Goal: Task Accomplishment & Management: Complete application form

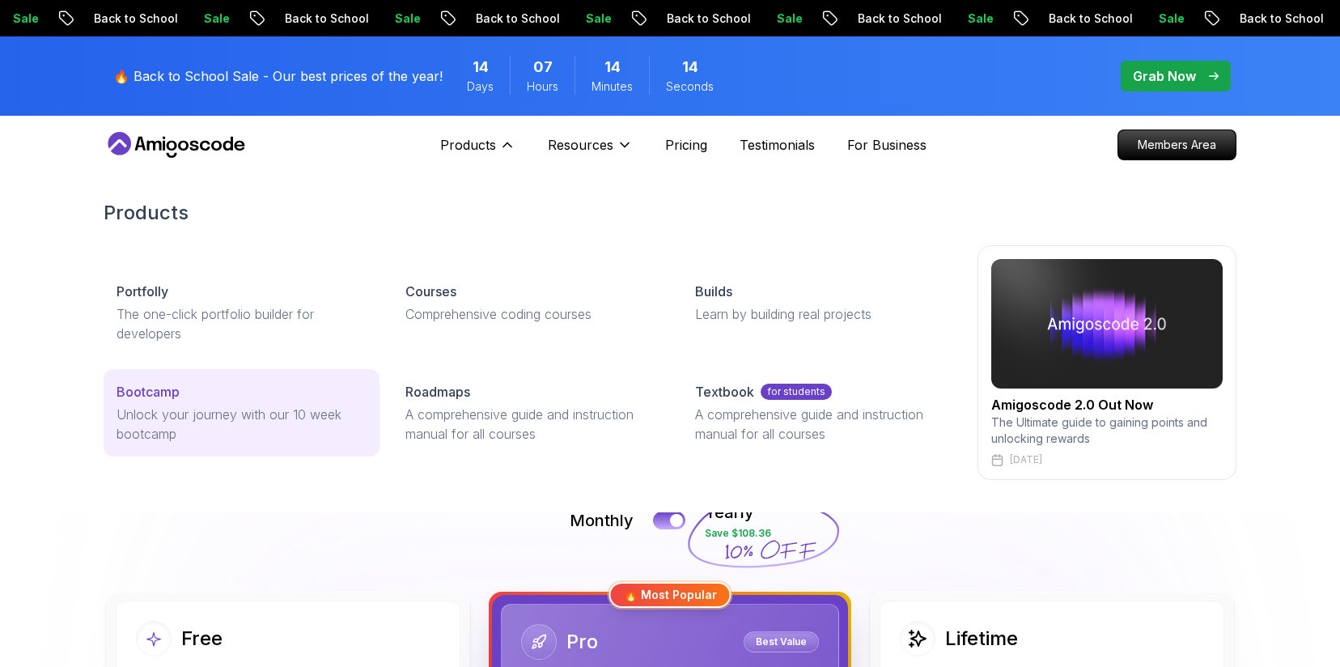
click at [172, 399] on p "Bootcamp" at bounding box center [148, 391] width 63 height 19
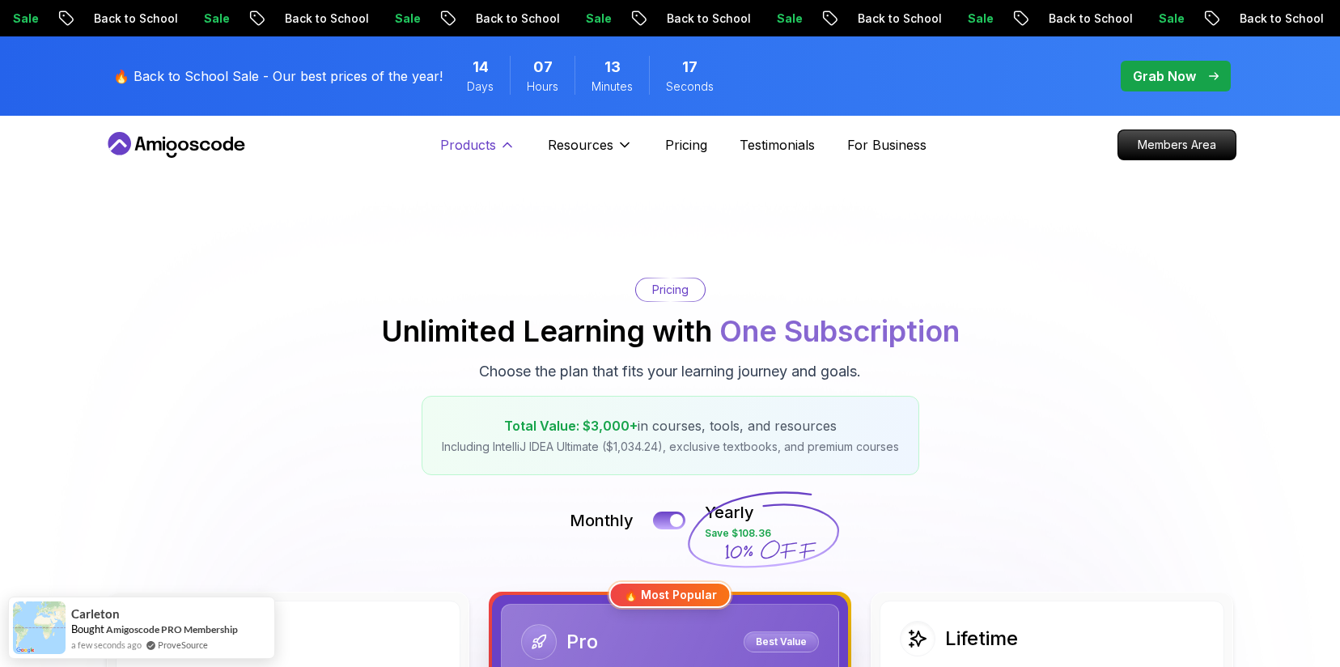
click at [449, 149] on p "Products" at bounding box center [468, 144] width 56 height 19
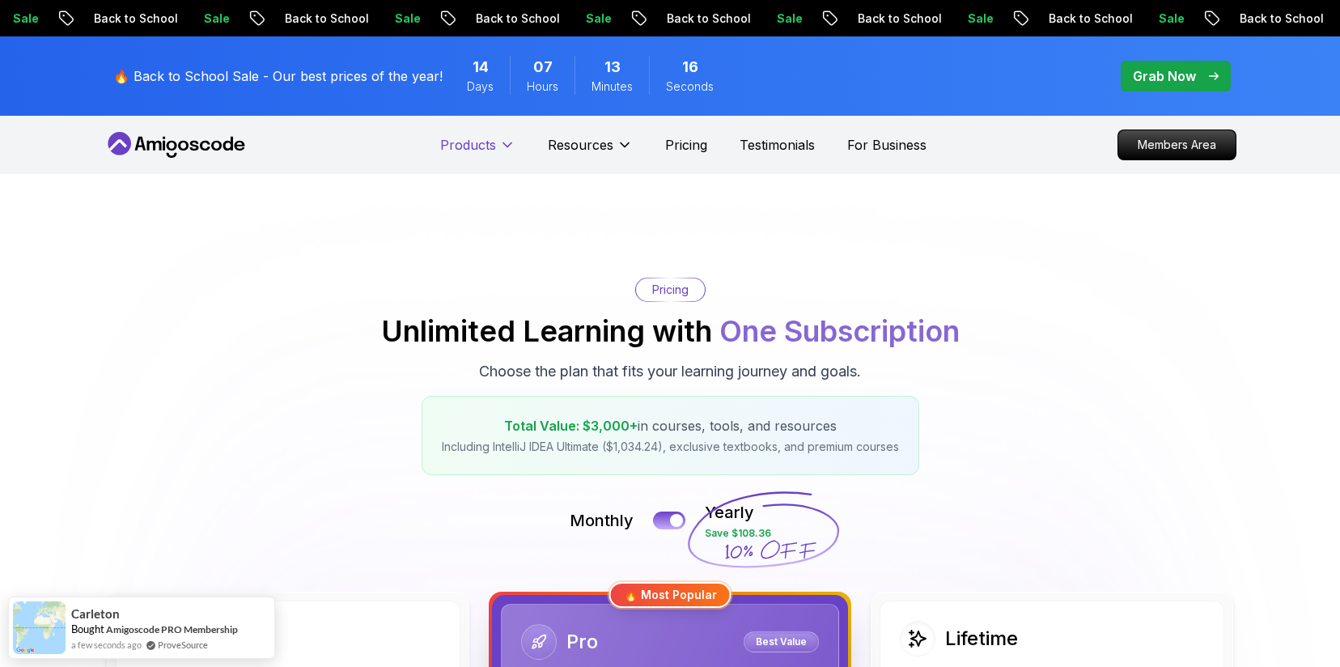
click at [449, 149] on p "Products" at bounding box center [468, 144] width 56 height 19
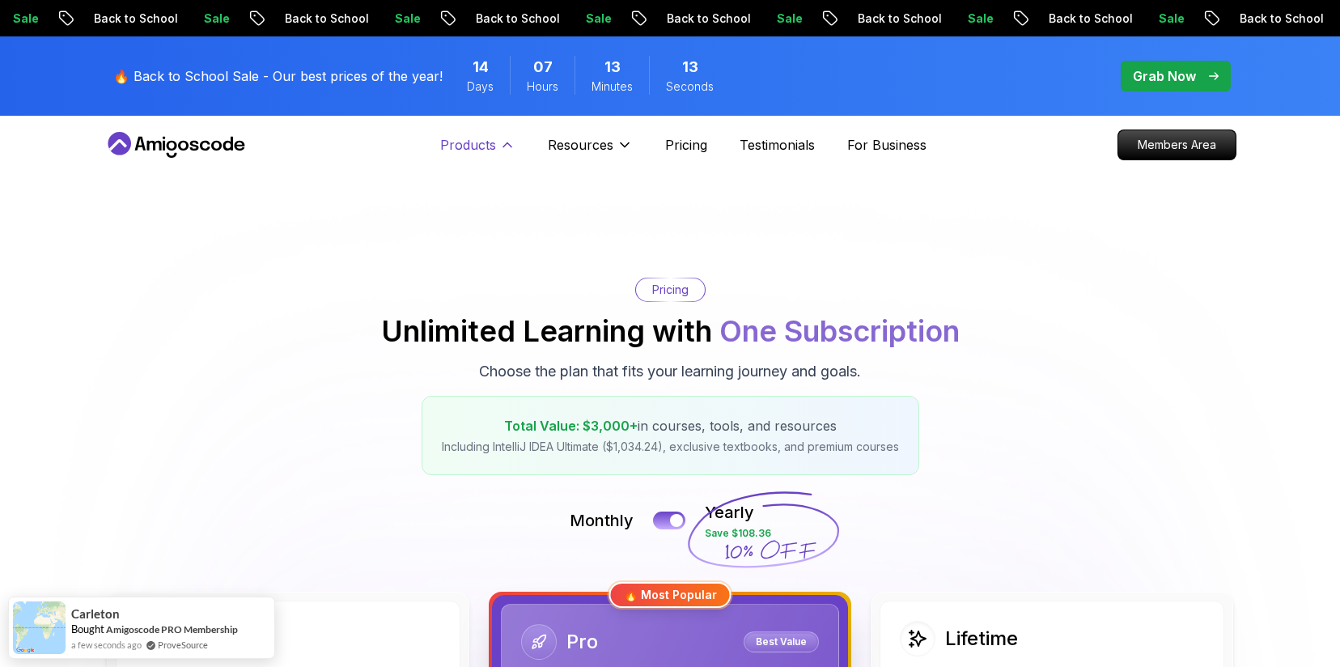
click at [471, 136] on p "Products" at bounding box center [468, 144] width 56 height 19
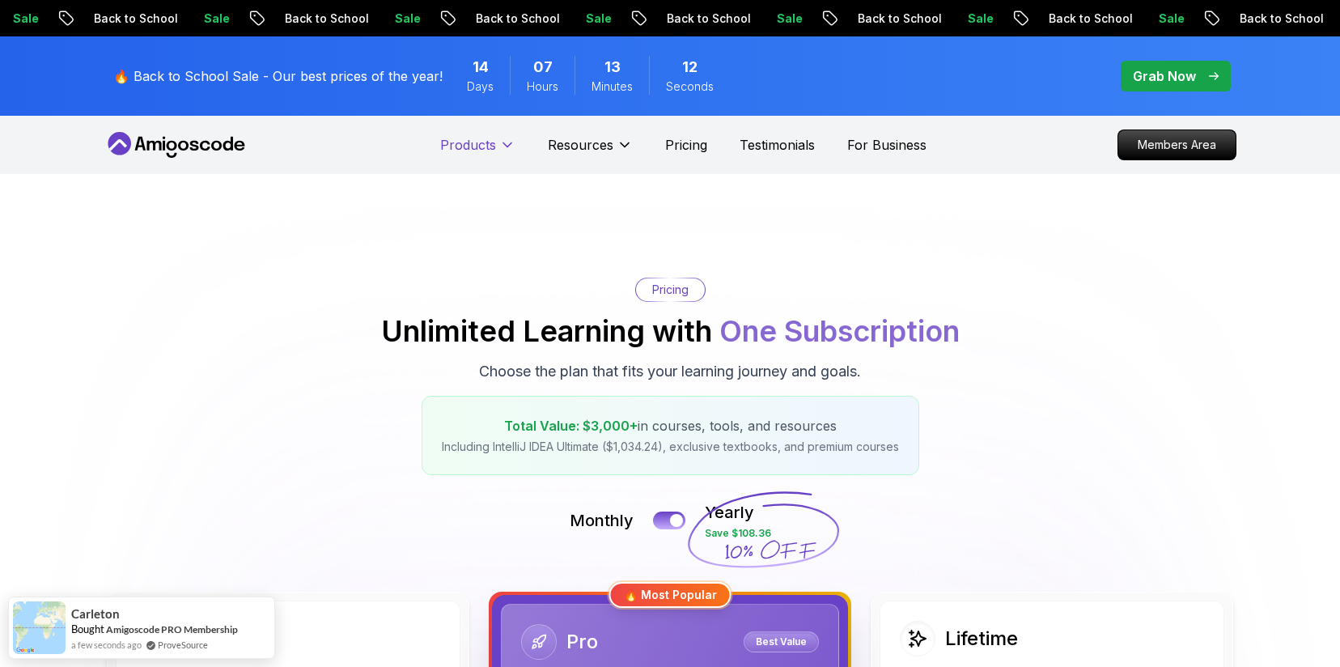
click at [471, 136] on p "Products" at bounding box center [468, 144] width 56 height 19
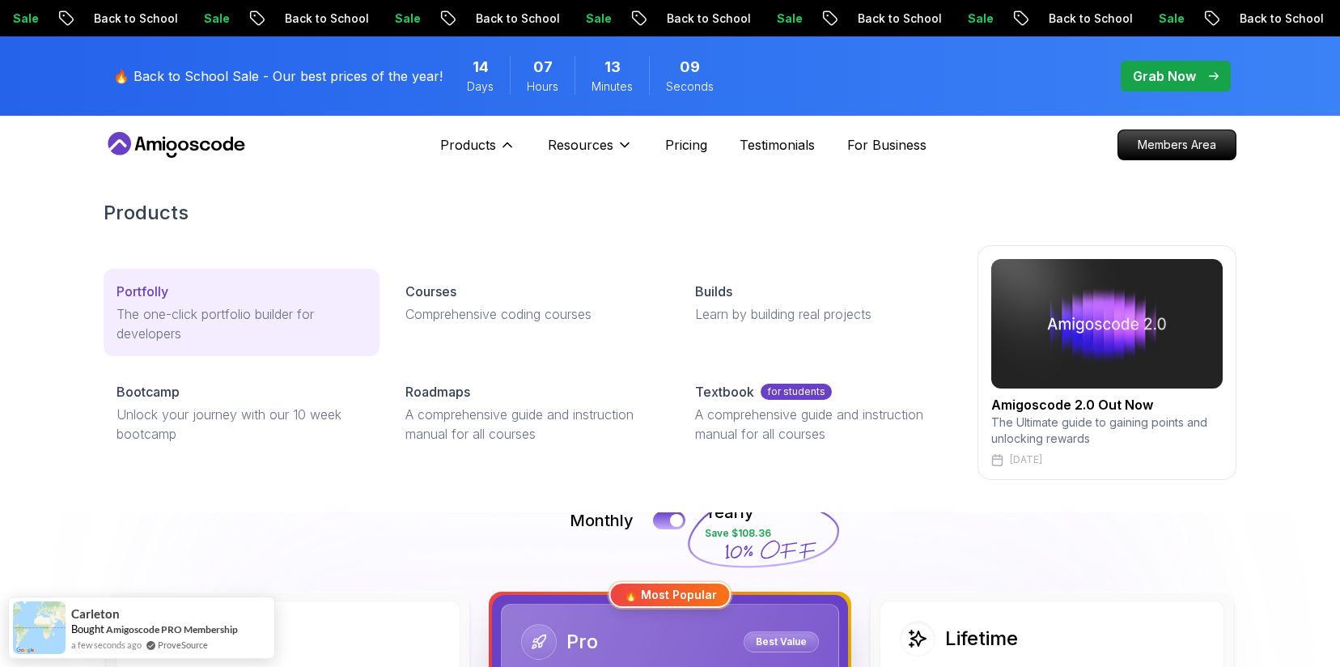
click at [206, 310] on p "The one-click portfolio builder for developers" at bounding box center [242, 323] width 250 height 39
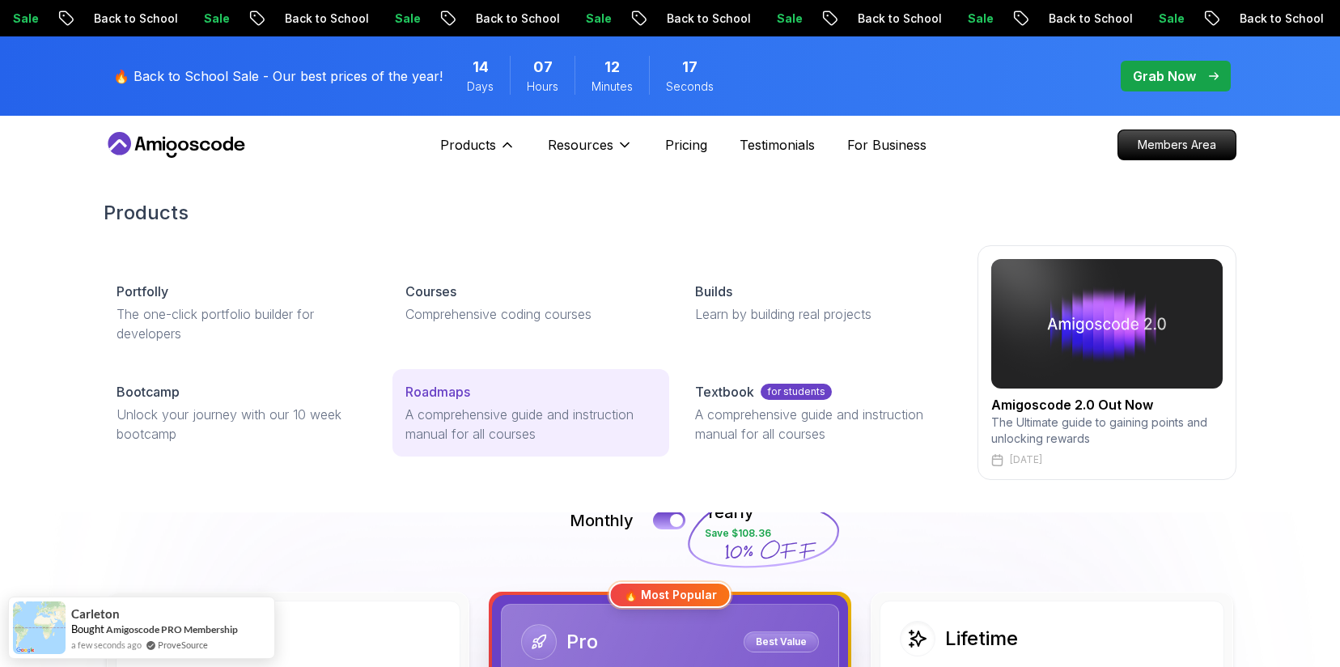
click at [438, 396] on p "Roadmaps" at bounding box center [437, 391] width 65 height 19
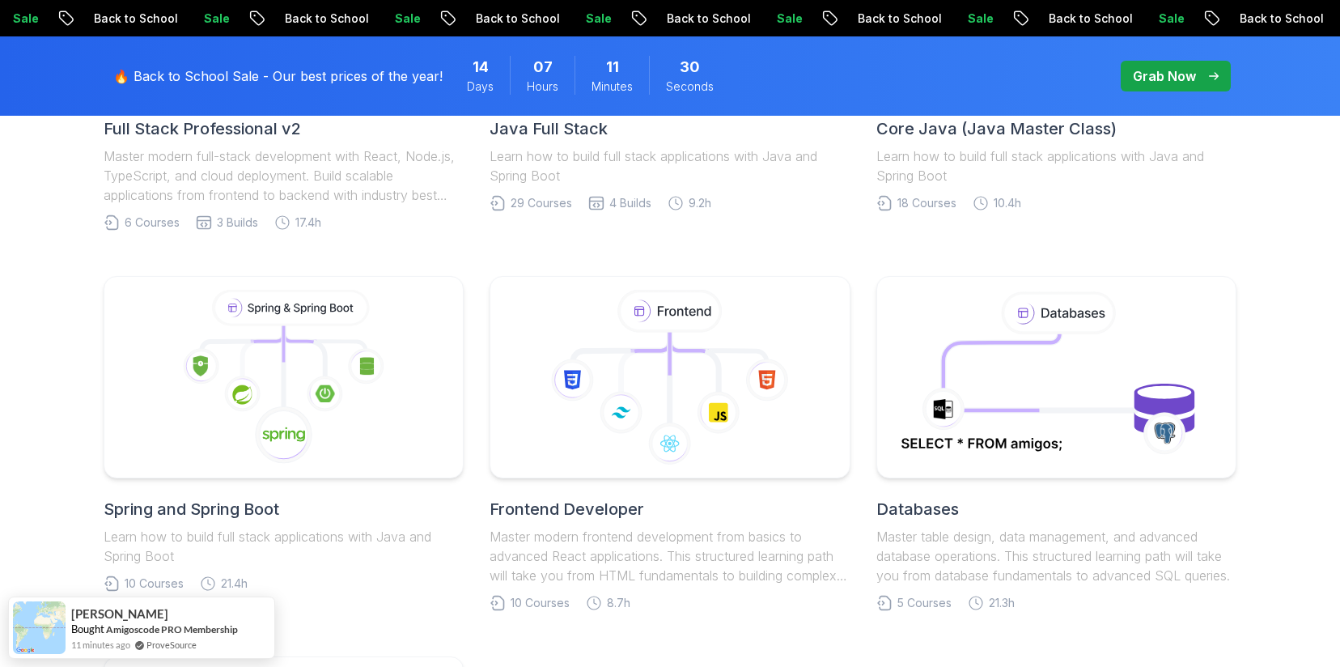
scroll to position [663, 0]
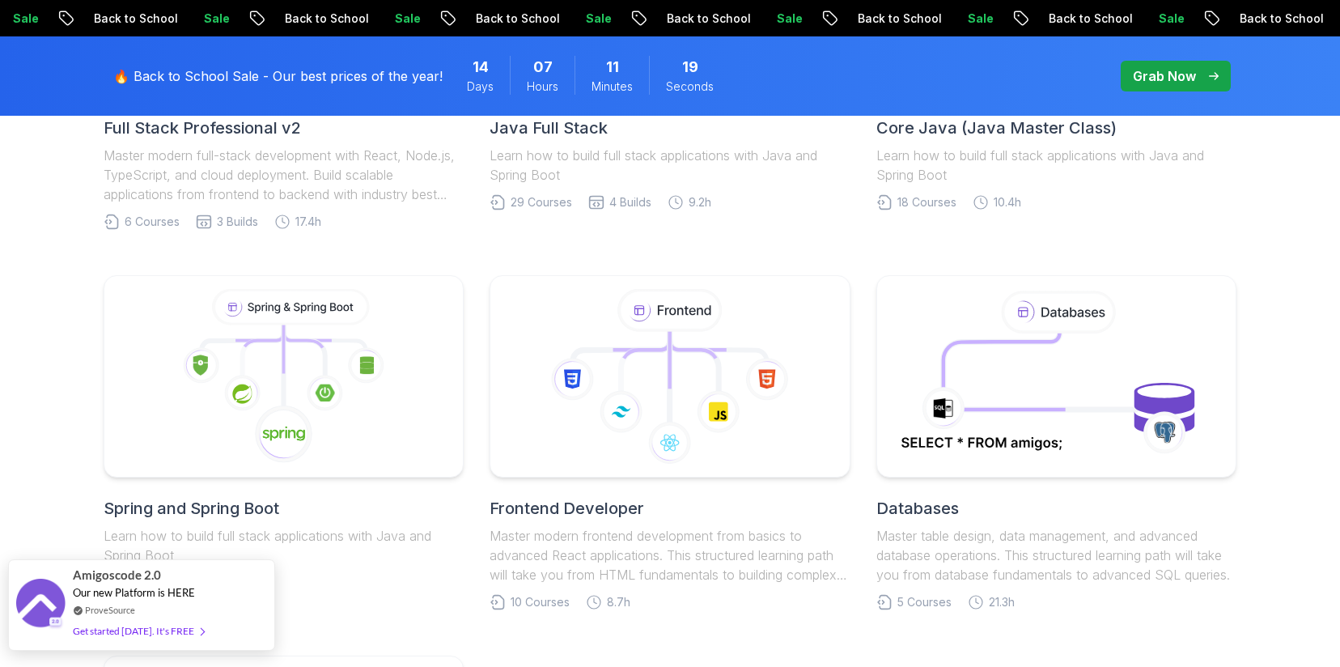
click at [159, 632] on div "Get started today. It's FREE" at bounding box center [138, 630] width 131 height 19
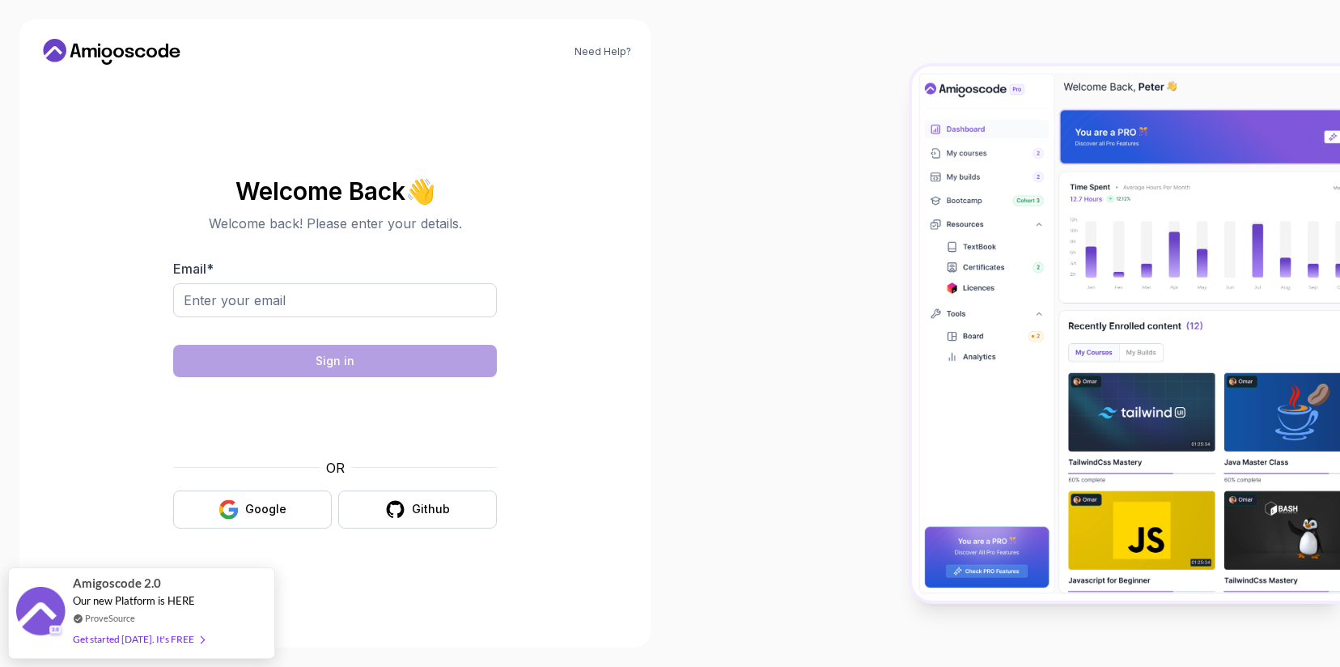
click at [173, 317] on div at bounding box center [173, 317] width 0 height 0
click at [486, 240] on div "Welcome Back 👋 Welcome back! Please enter your details. Email * Sign in OR Goog…" at bounding box center [335, 353] width 324 height 350
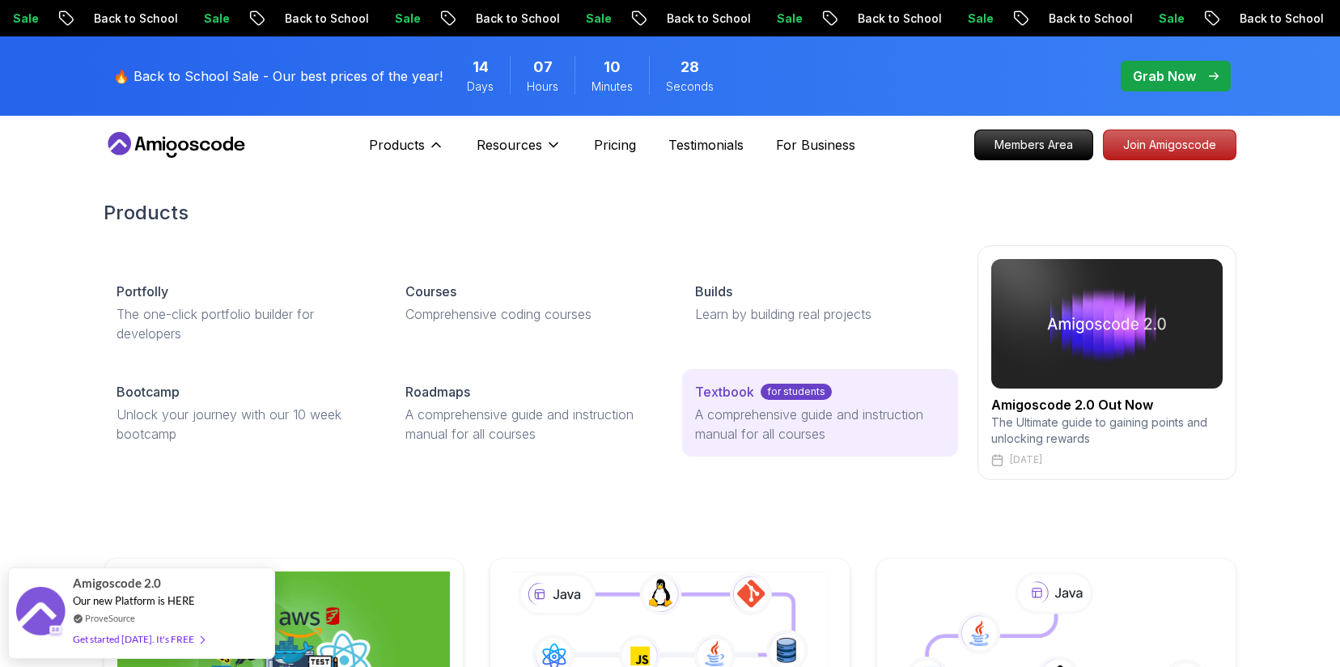
click at [711, 393] on p "Textbook" at bounding box center [724, 391] width 59 height 19
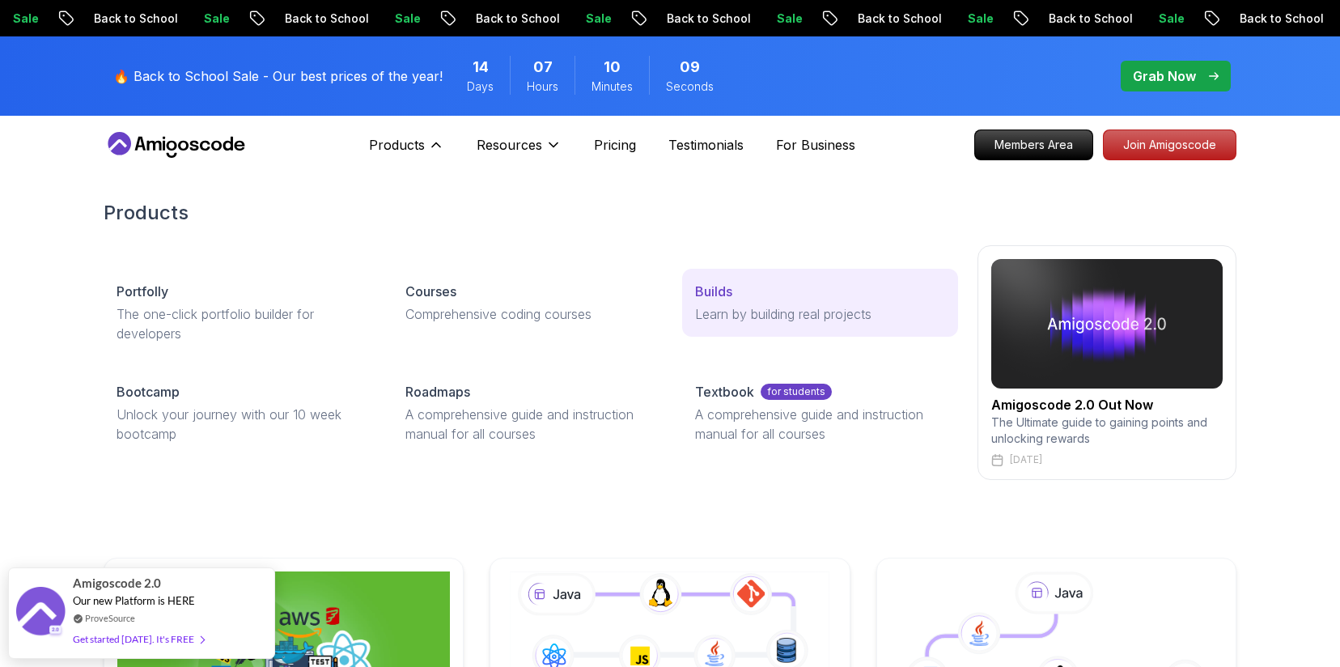
click at [725, 307] on p "Learn by building real projects" at bounding box center [820, 313] width 250 height 19
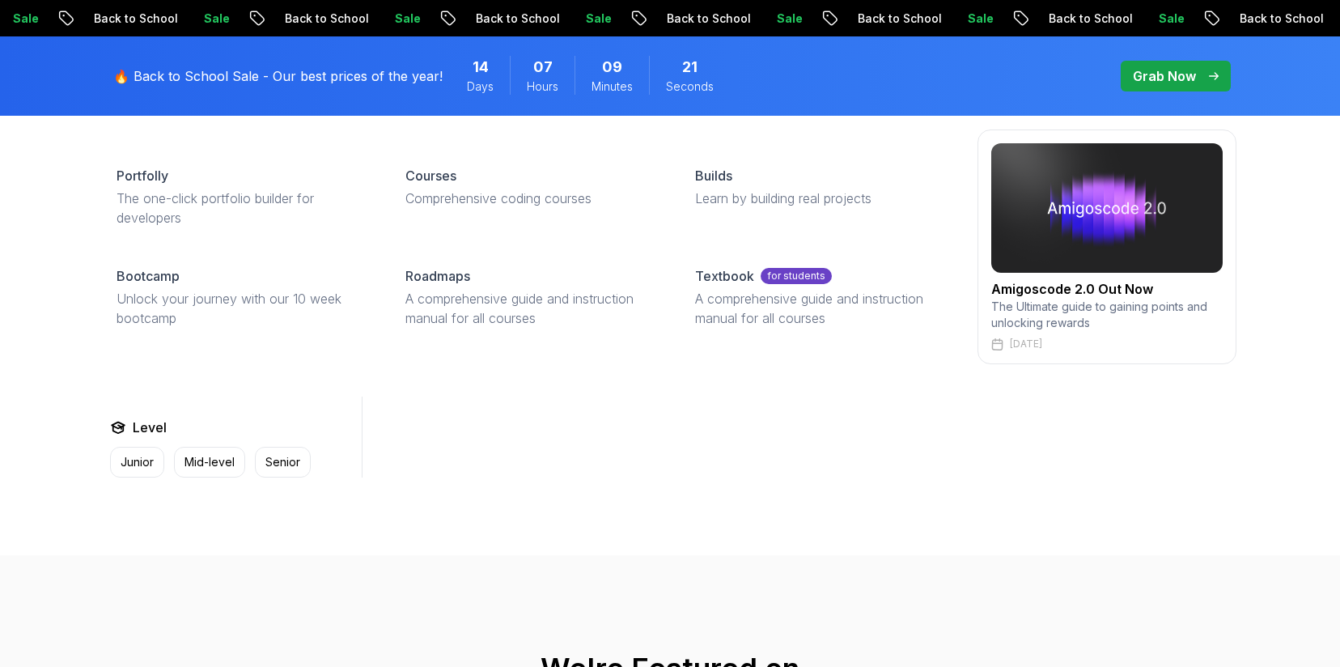
scroll to position [763, 0]
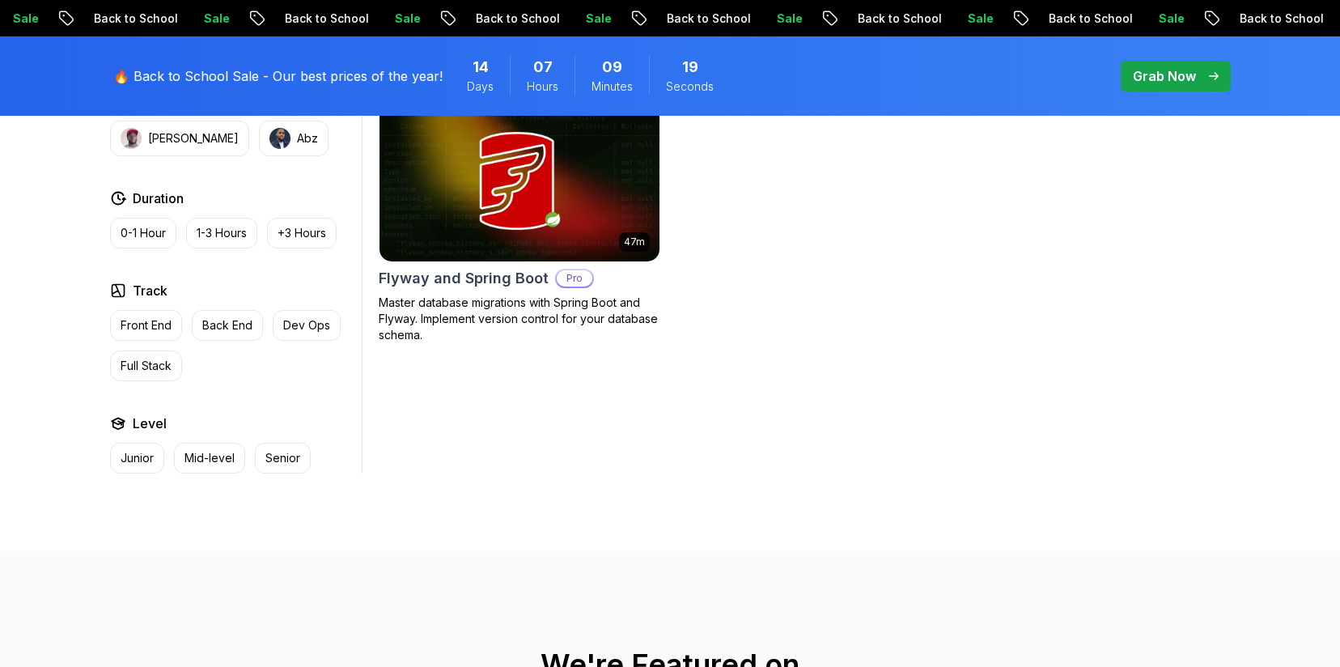
click at [588, 402] on div "28m Java CLI Build Pro Learn how to build a CLI application with Java. 39m Linu…" at bounding box center [808, 160] width 858 height 625
click at [1153, 72] on p "Grab Now" at bounding box center [1164, 75] width 63 height 19
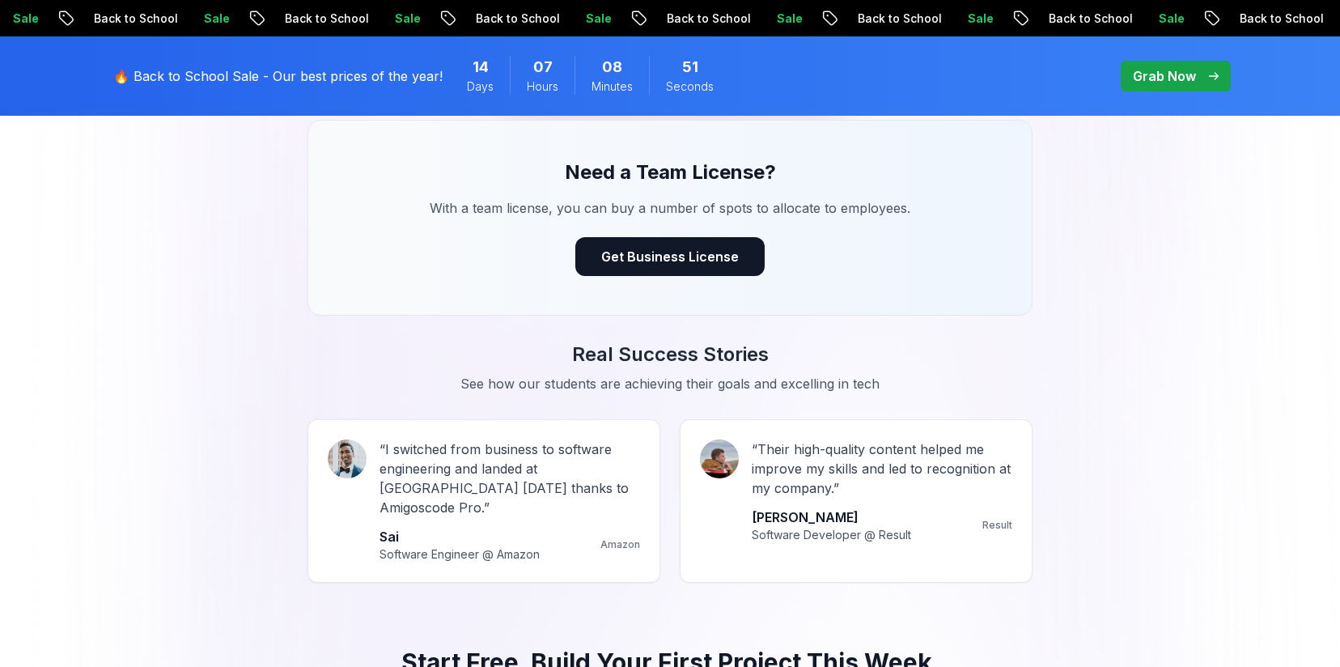
scroll to position [1258, 0]
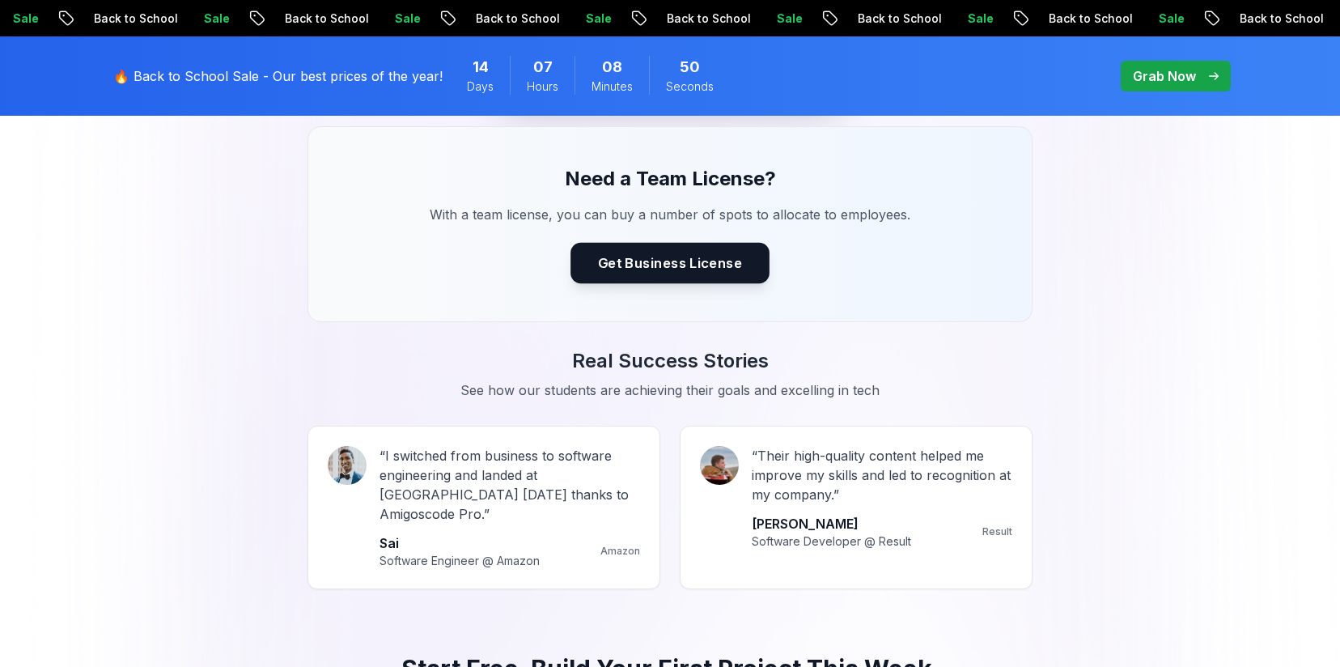
click at [701, 257] on button "Get Business License" at bounding box center [669, 263] width 199 height 40
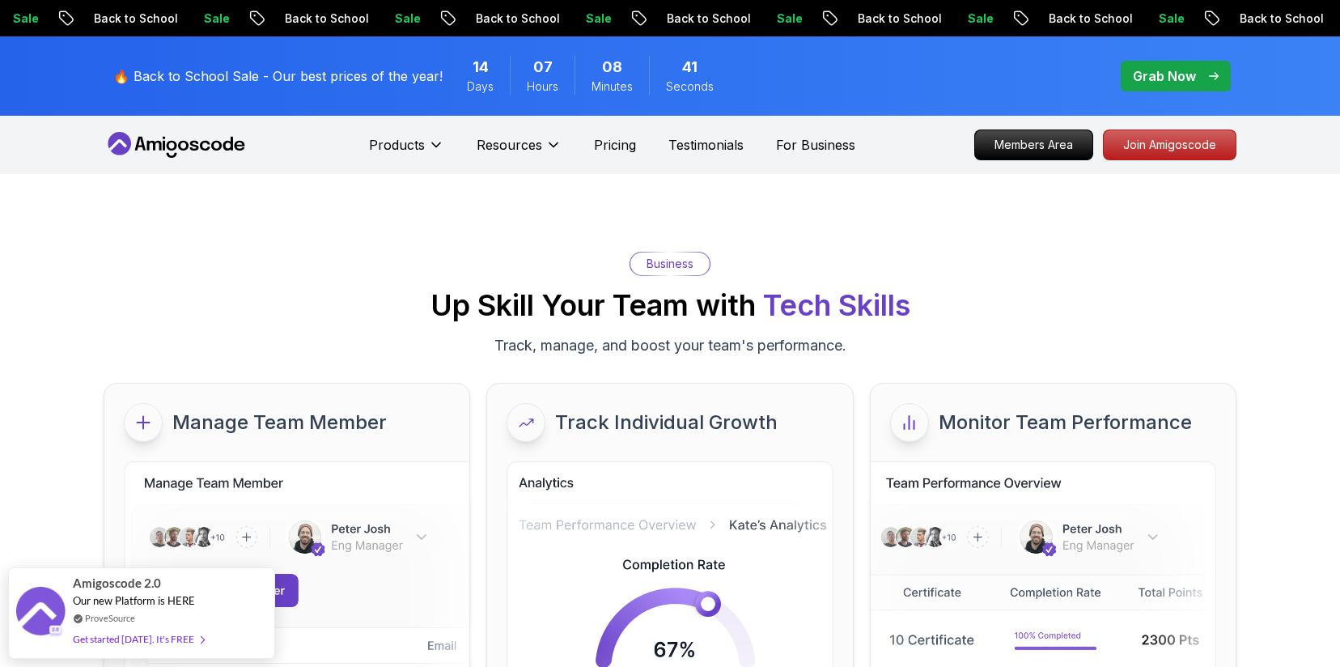
click at [1161, 73] on p "Grab Now" at bounding box center [1164, 75] width 63 height 19
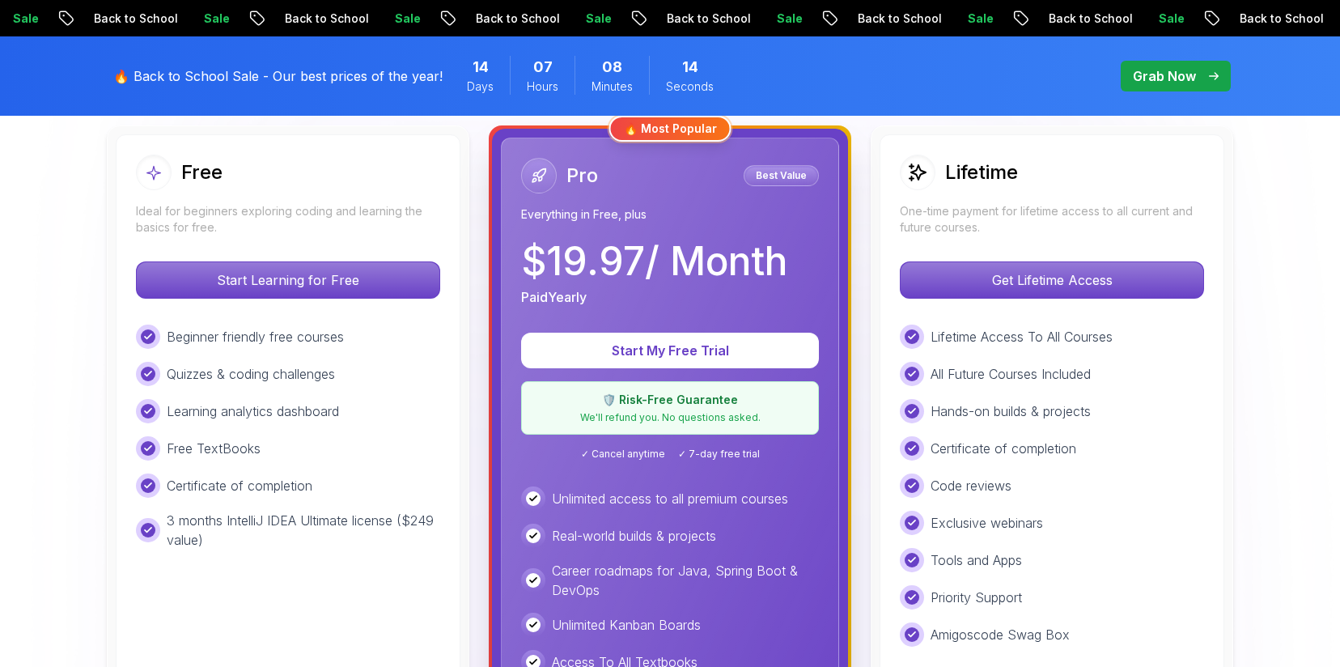
scroll to position [392, 0]
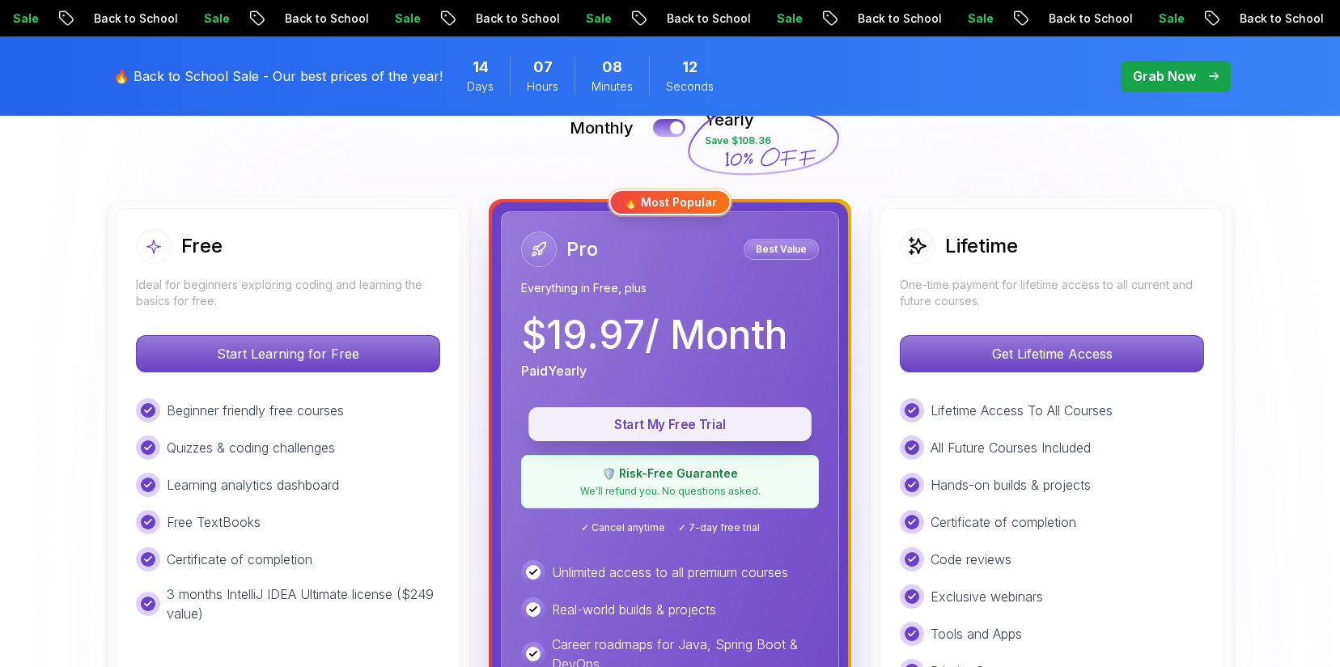
click at [652, 429] on p "Start My Free Trial" at bounding box center [670, 424] width 246 height 19
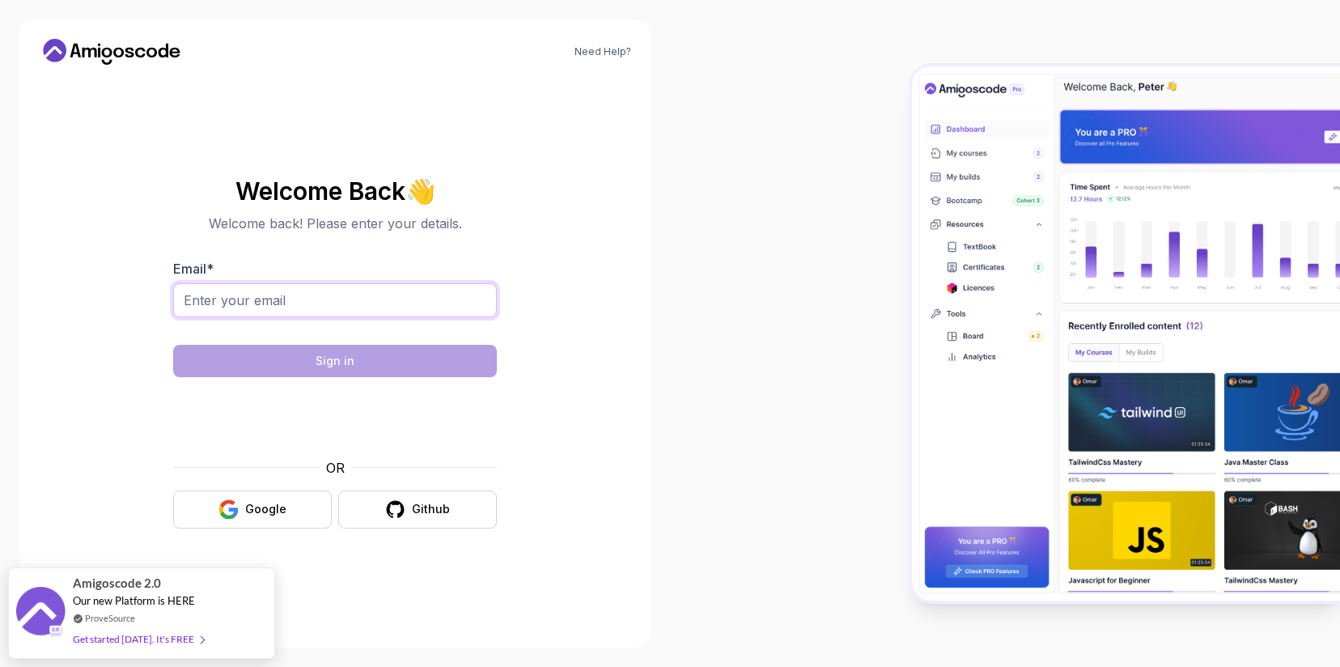
click at [358, 294] on input "Email *" at bounding box center [335, 300] width 324 height 34
type input "dannyngo.nvd@gmail.com"
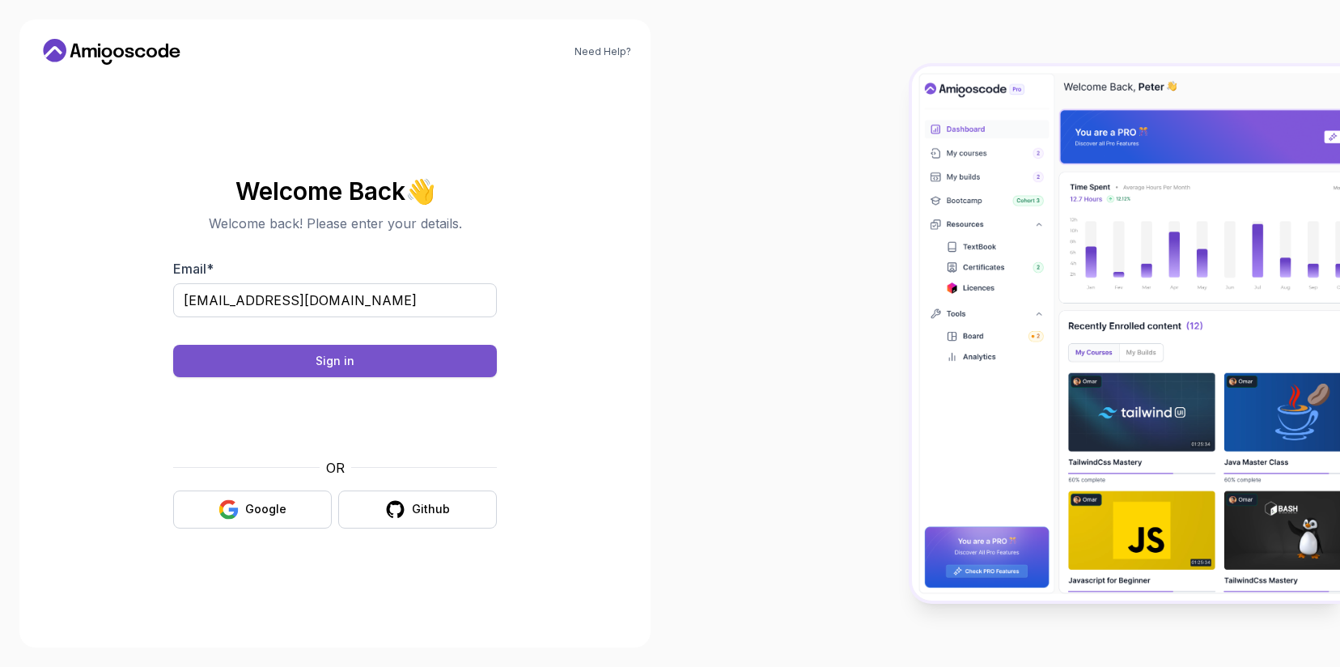
click at [380, 362] on button "Sign in" at bounding box center [335, 361] width 324 height 32
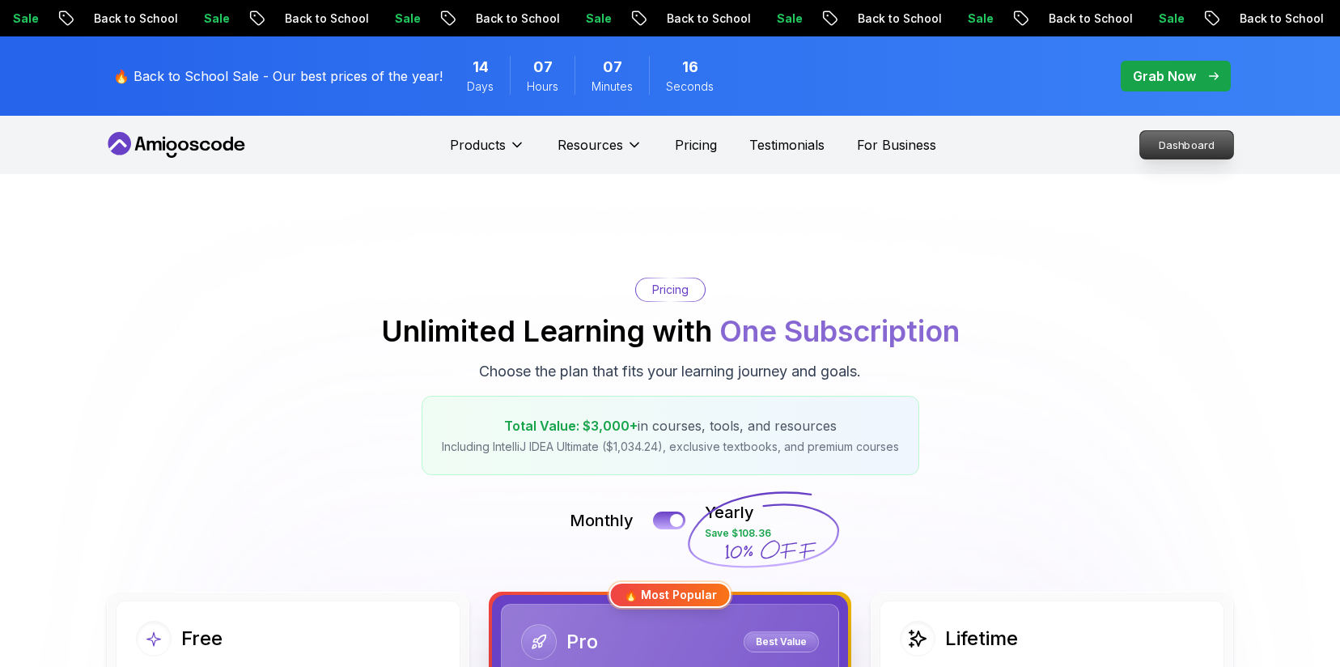
click at [1152, 149] on p "Dashboard" at bounding box center [1186, 145] width 93 height 28
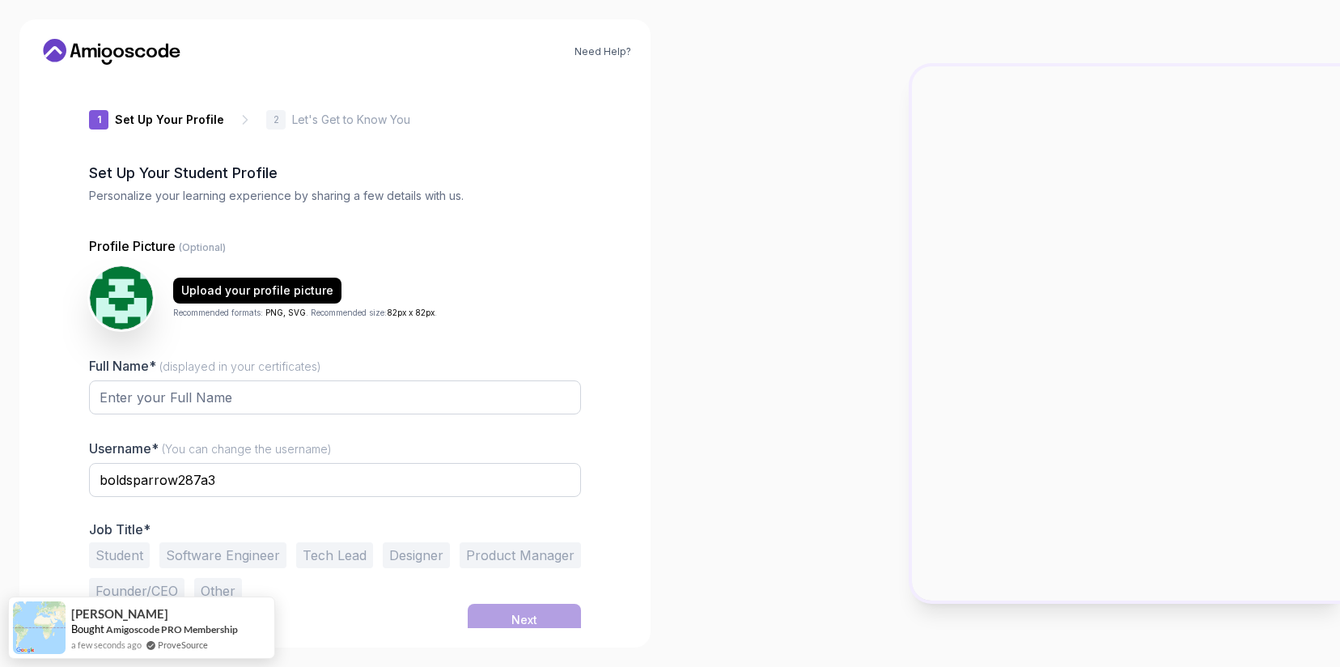
scroll to position [8, 0]
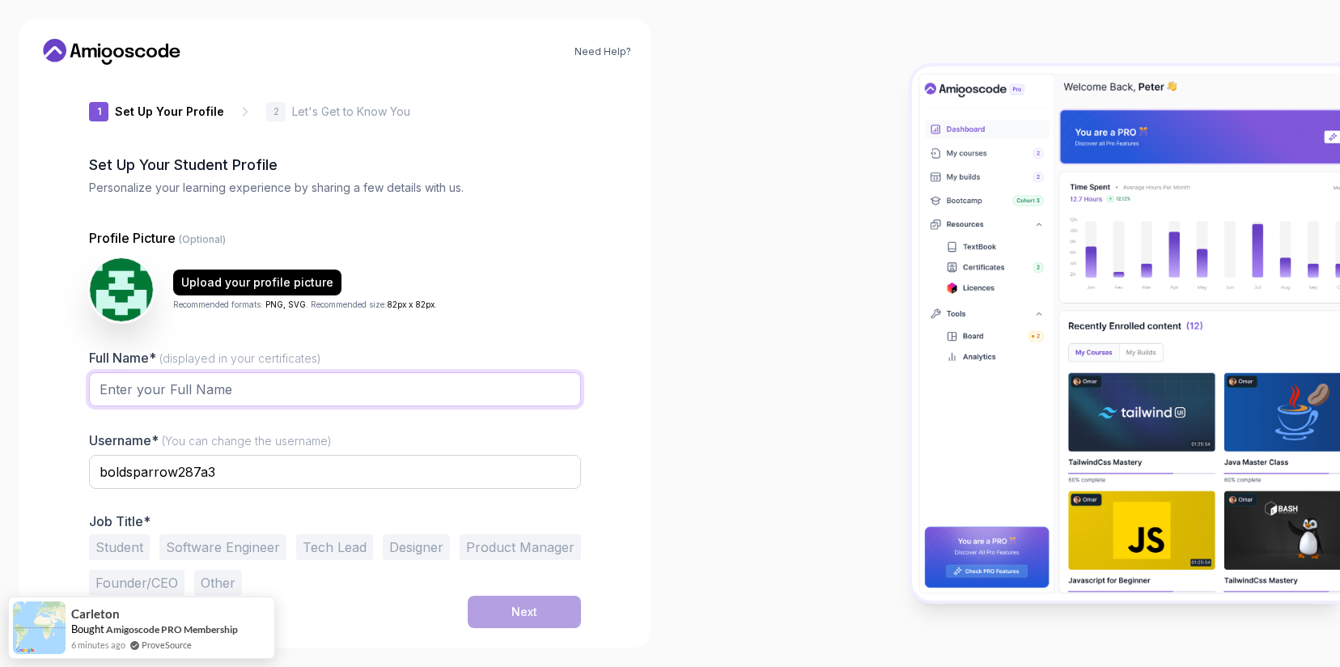
click at [328, 384] on input "Full Name* (displayed in your certificates)" at bounding box center [335, 389] width 492 height 34
click at [144, 388] on input "Vu Duy Ngo" at bounding box center [335, 389] width 492 height 34
type input "Danny Ngo"
drag, startPoint x: 216, startPoint y: 470, endPoint x: 180, endPoint y: 463, distance: 37.1
click at [180, 463] on input "boldsparrow287a3" at bounding box center [335, 472] width 492 height 34
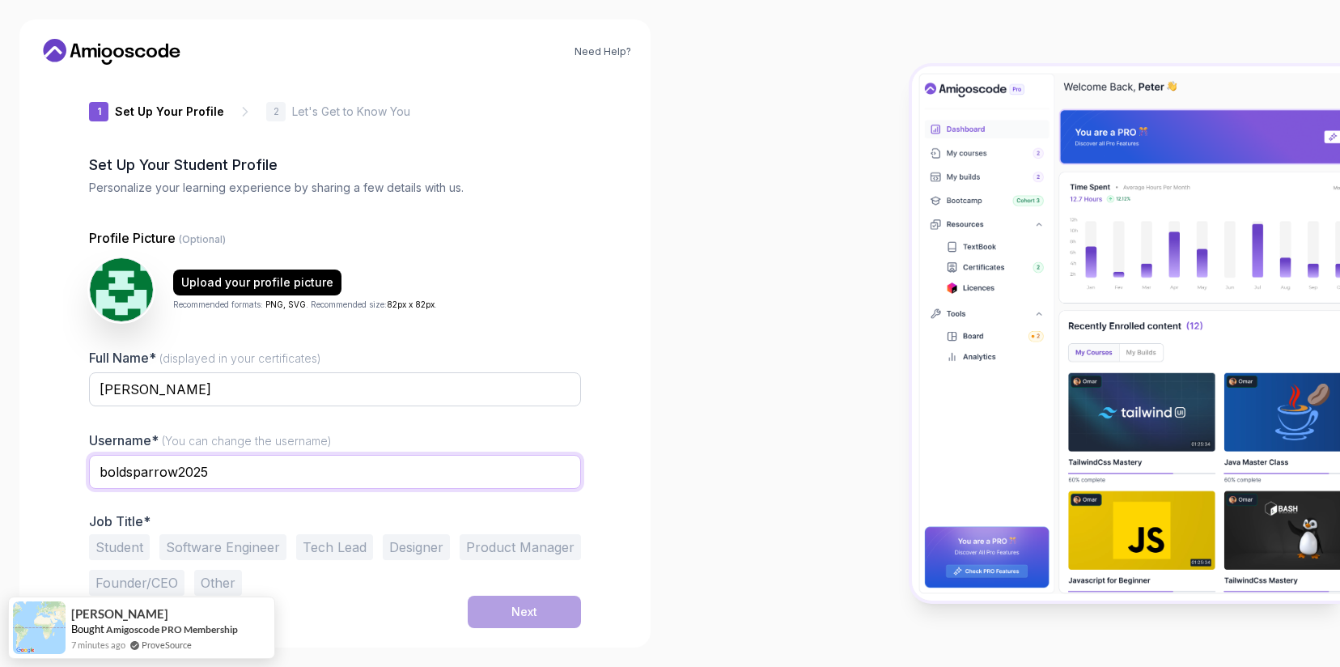
type input "boldsparrow2025"
click at [123, 579] on button "Founder/CEO" at bounding box center [136, 583] width 95 height 26
click at [371, 621] on div "Next" at bounding box center [335, 611] width 492 height 32
click at [489, 609] on button "Next" at bounding box center [524, 611] width 113 height 32
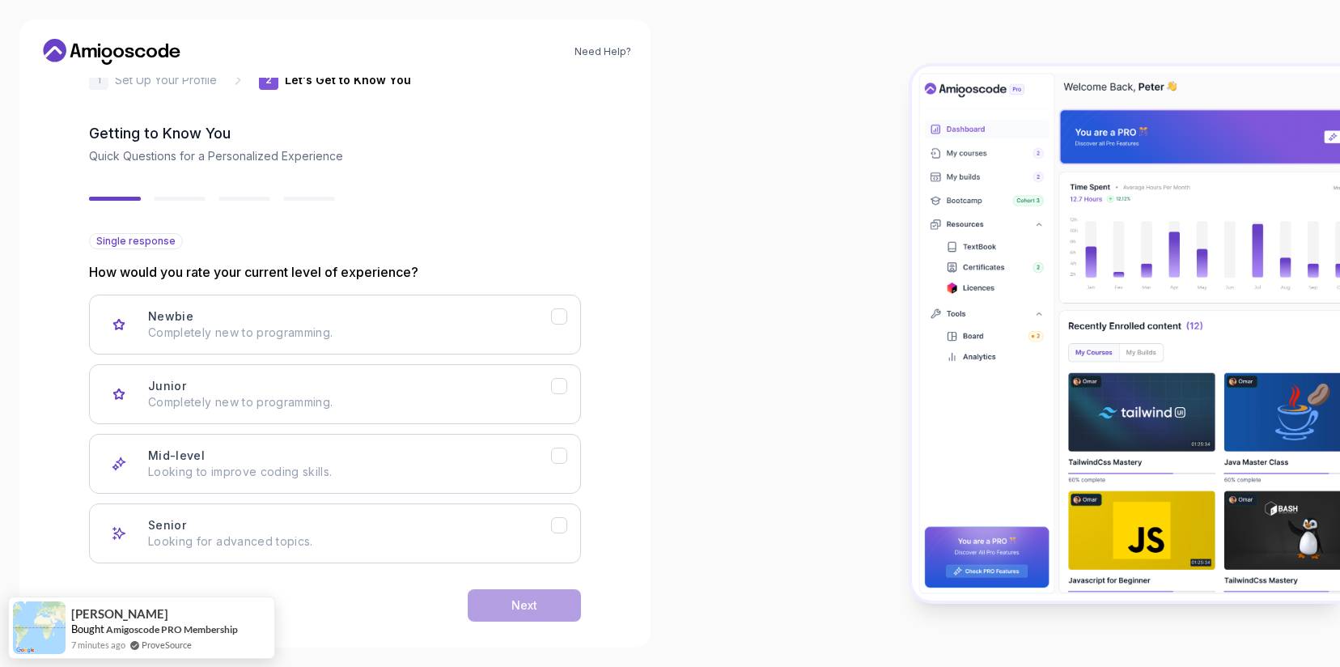
scroll to position [59, 0]
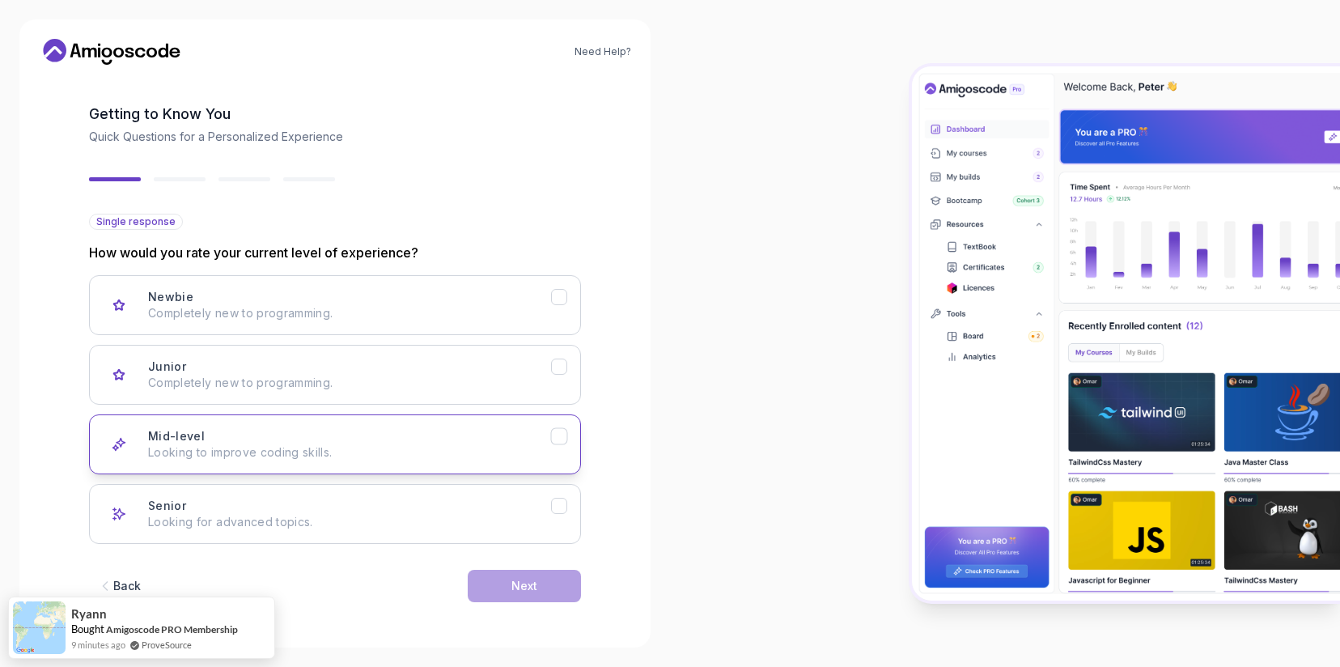
click at [375, 445] on p "Looking to improve coding skills." at bounding box center [349, 452] width 403 height 16
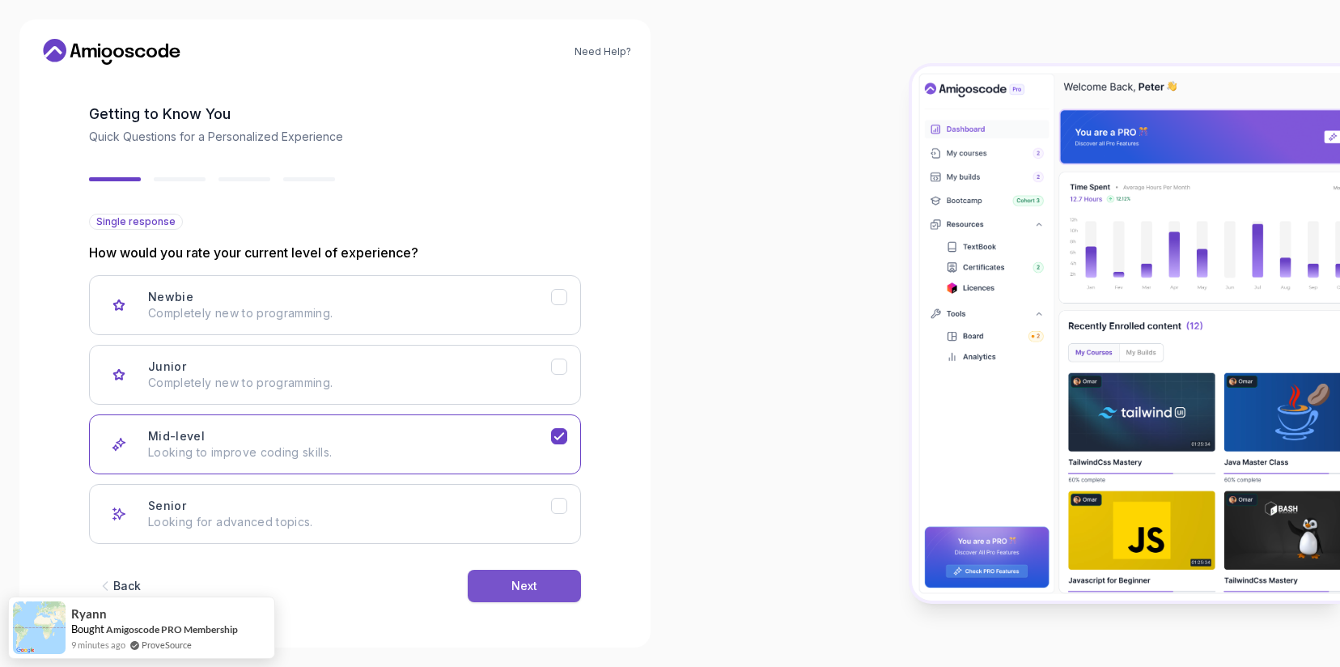
click at [492, 583] on button "Next" at bounding box center [524, 586] width 113 height 32
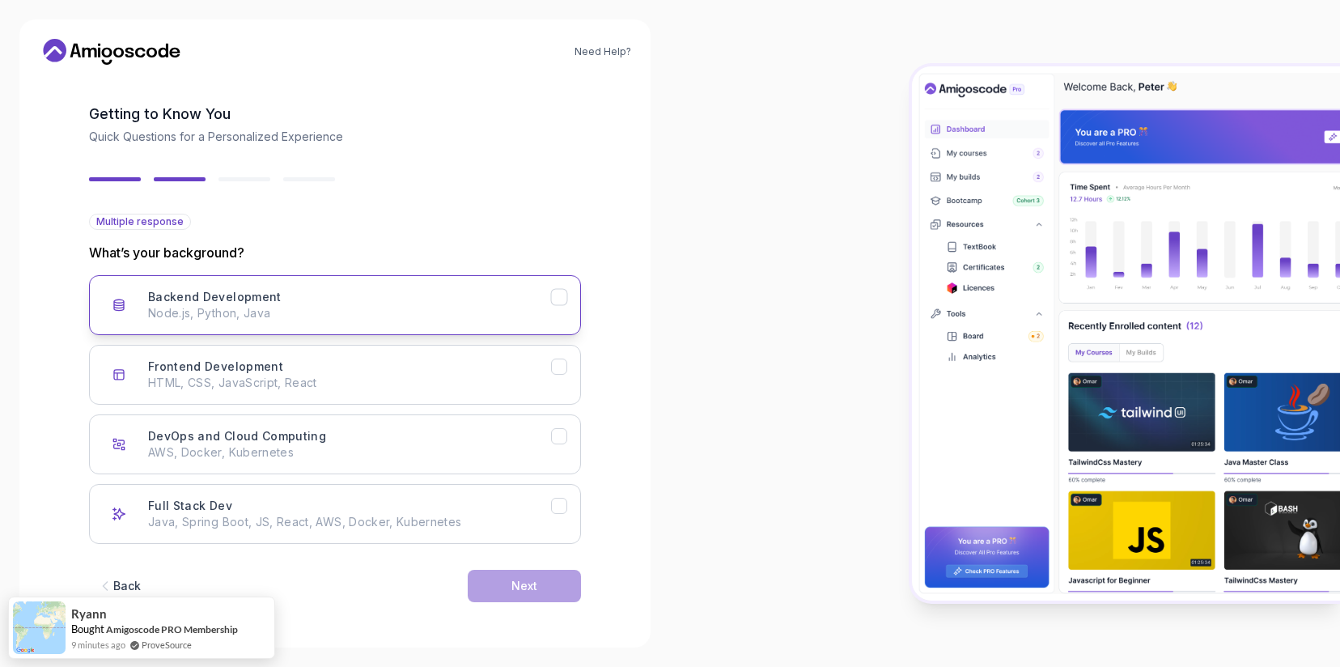
click at [477, 317] on p "Node.js, Python, Java" at bounding box center [349, 313] width 403 height 16
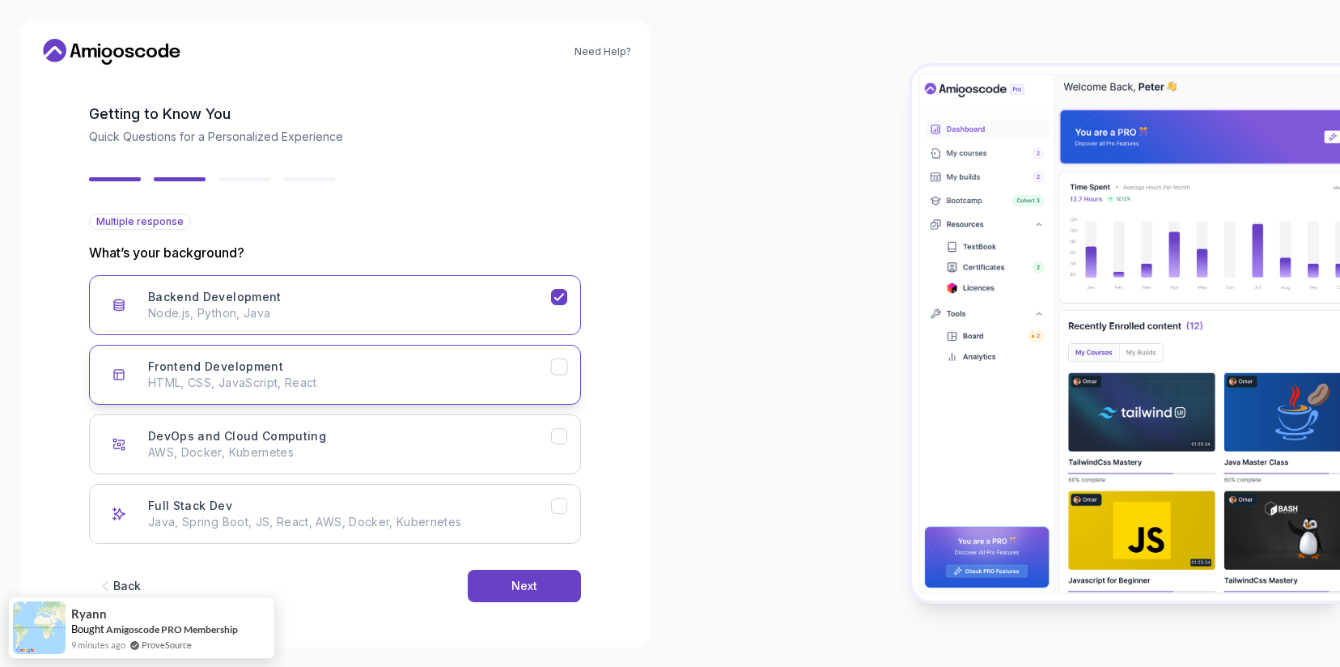
click at [456, 362] on div "Frontend Development HTML, CSS, JavaScript, React" at bounding box center [349, 374] width 403 height 32
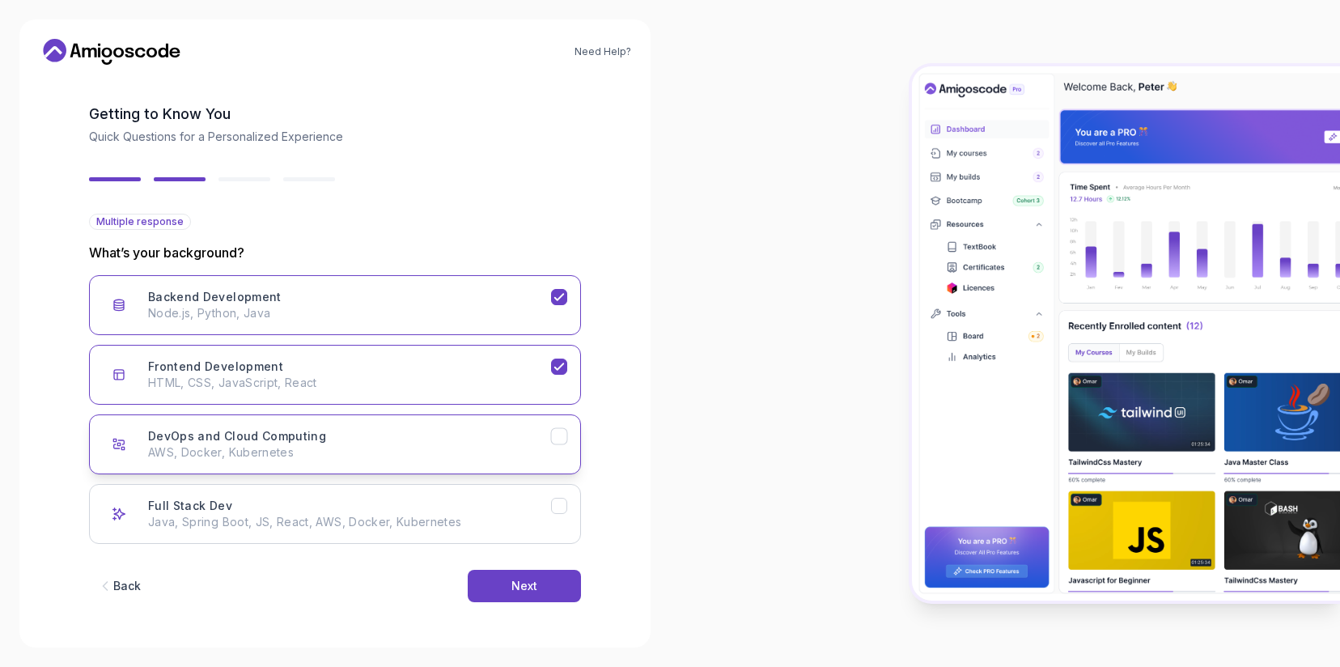
click at [431, 436] on div "DevOps and Cloud Computing AWS, Docker, Kubernetes" at bounding box center [349, 444] width 403 height 32
click at [410, 502] on div "Full Stack Dev Java, Spring Boot, JS, React, AWS, Docker, Kubernetes" at bounding box center [349, 514] width 403 height 32
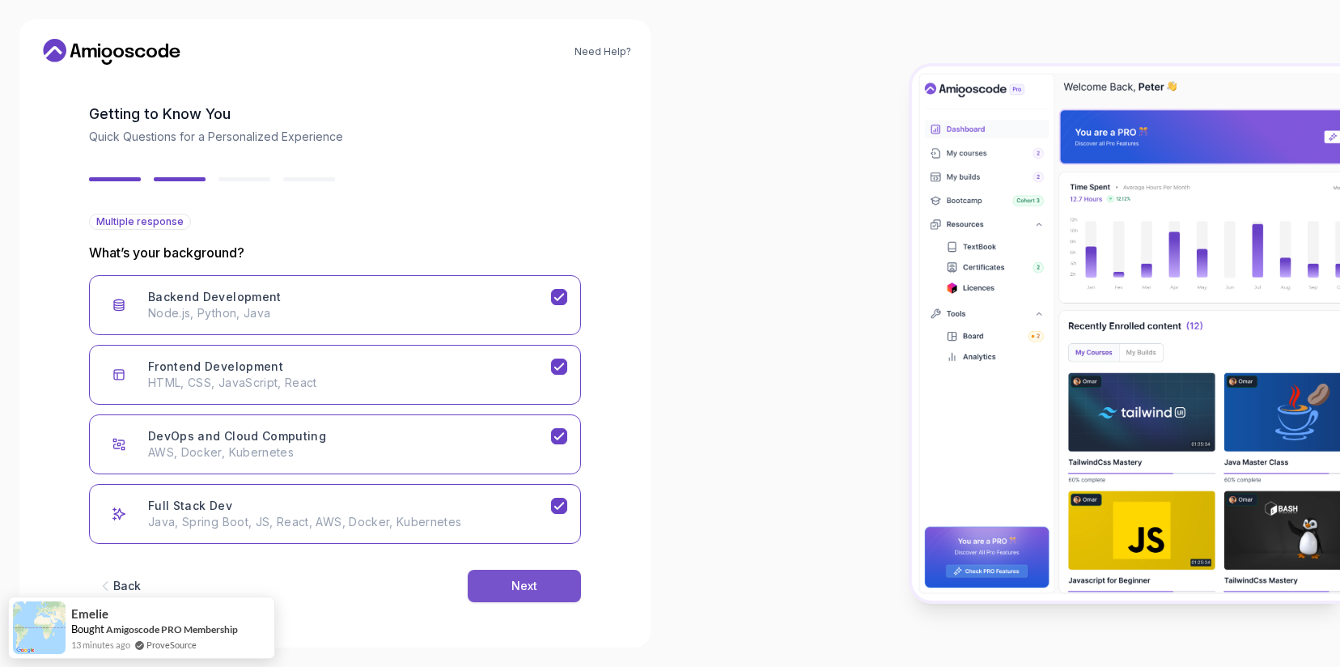
click at [513, 576] on button "Next" at bounding box center [524, 586] width 113 height 32
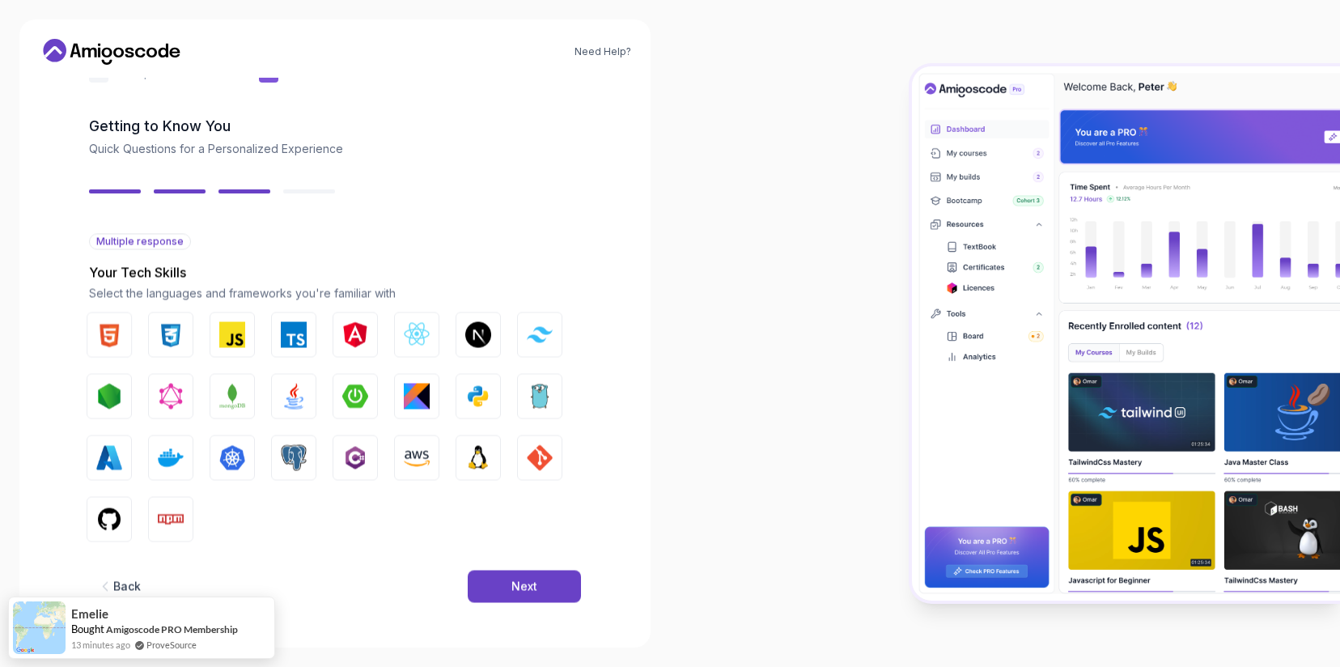
scroll to position [40, 0]
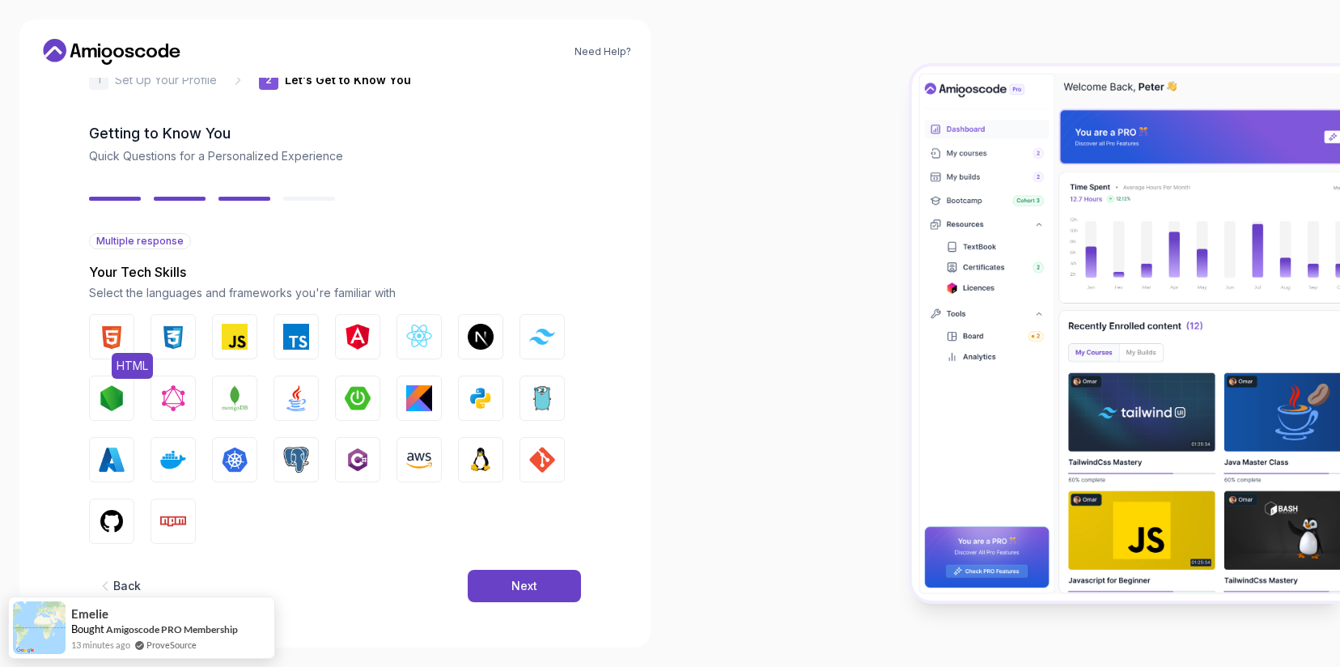
click at [124, 321] on button "HTML" at bounding box center [111, 336] width 45 height 45
click at [173, 334] on img "button" at bounding box center [173, 337] width 26 height 26
click at [218, 339] on button "JavaScript" at bounding box center [234, 336] width 45 height 45
click at [216, 390] on button "MongoDB" at bounding box center [234, 397] width 45 height 45
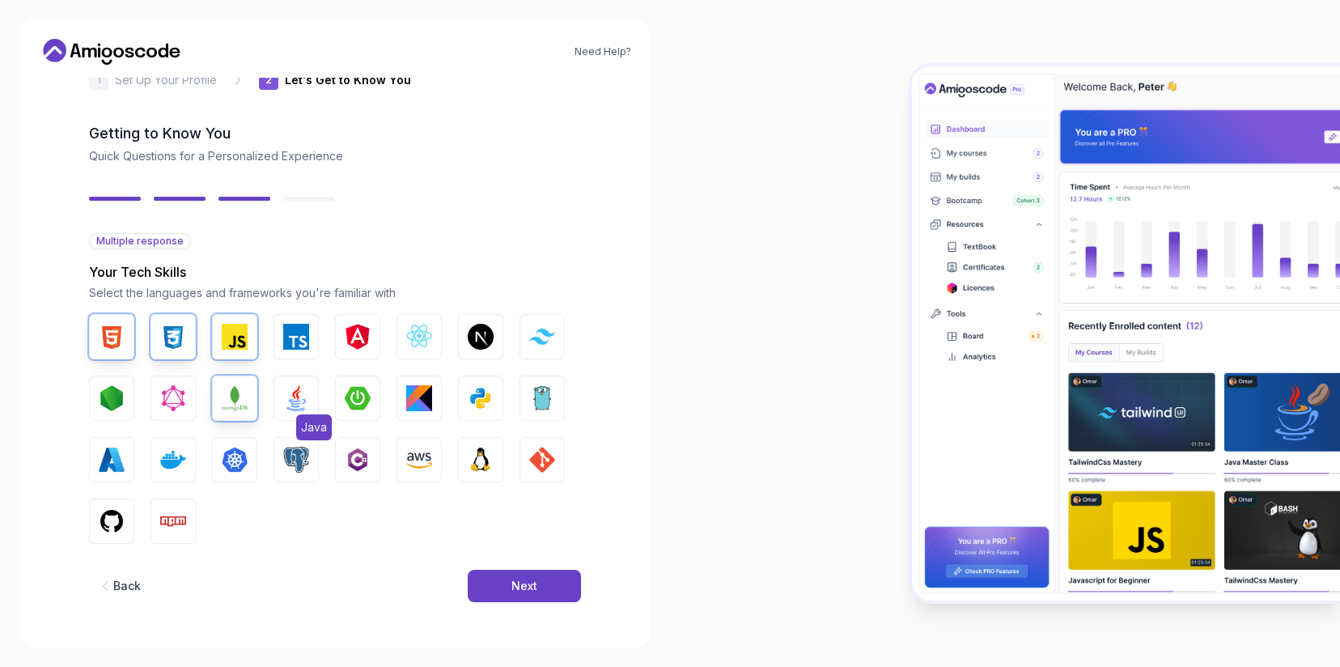
click at [278, 399] on button "Java" at bounding box center [295, 397] width 45 height 45
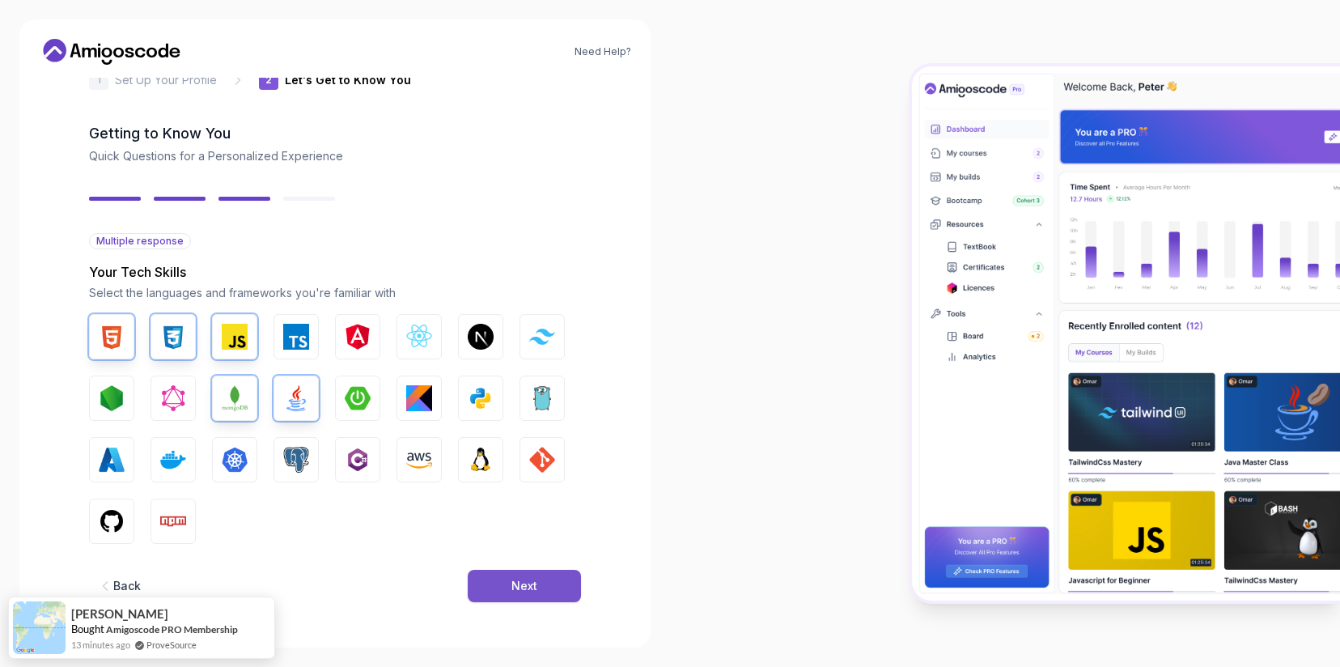
click at [507, 574] on button "Next" at bounding box center [524, 586] width 113 height 32
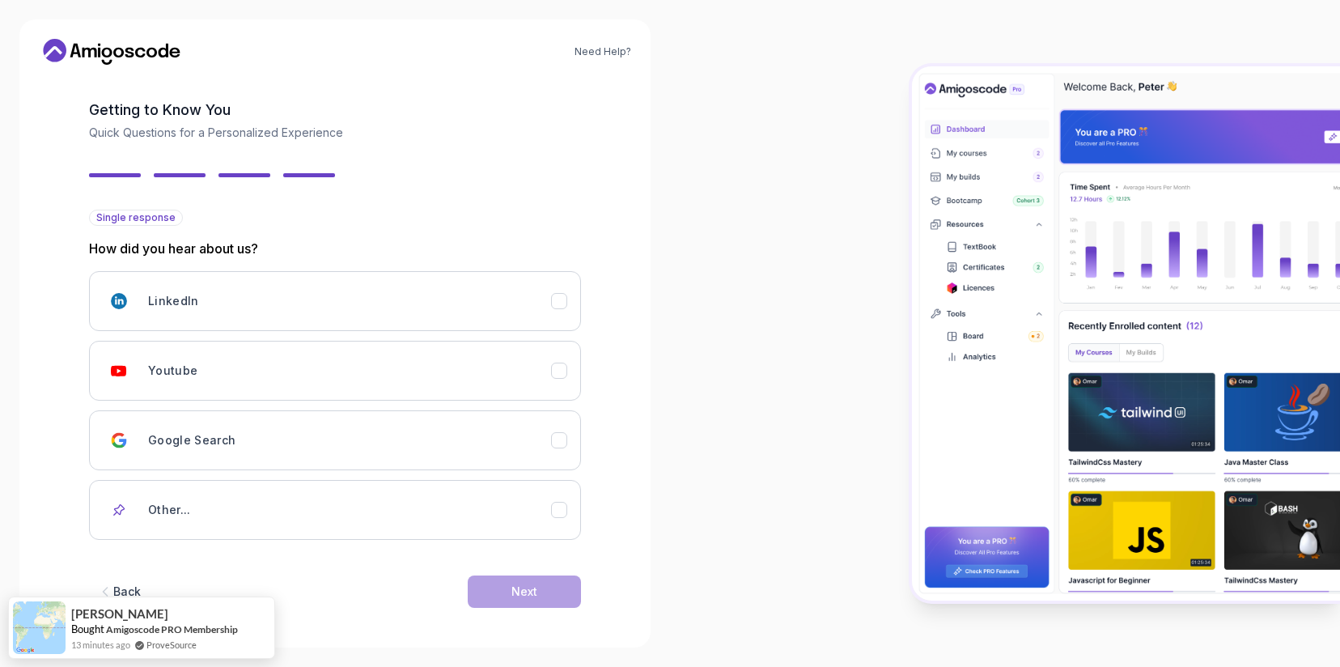
scroll to position [69, 0]
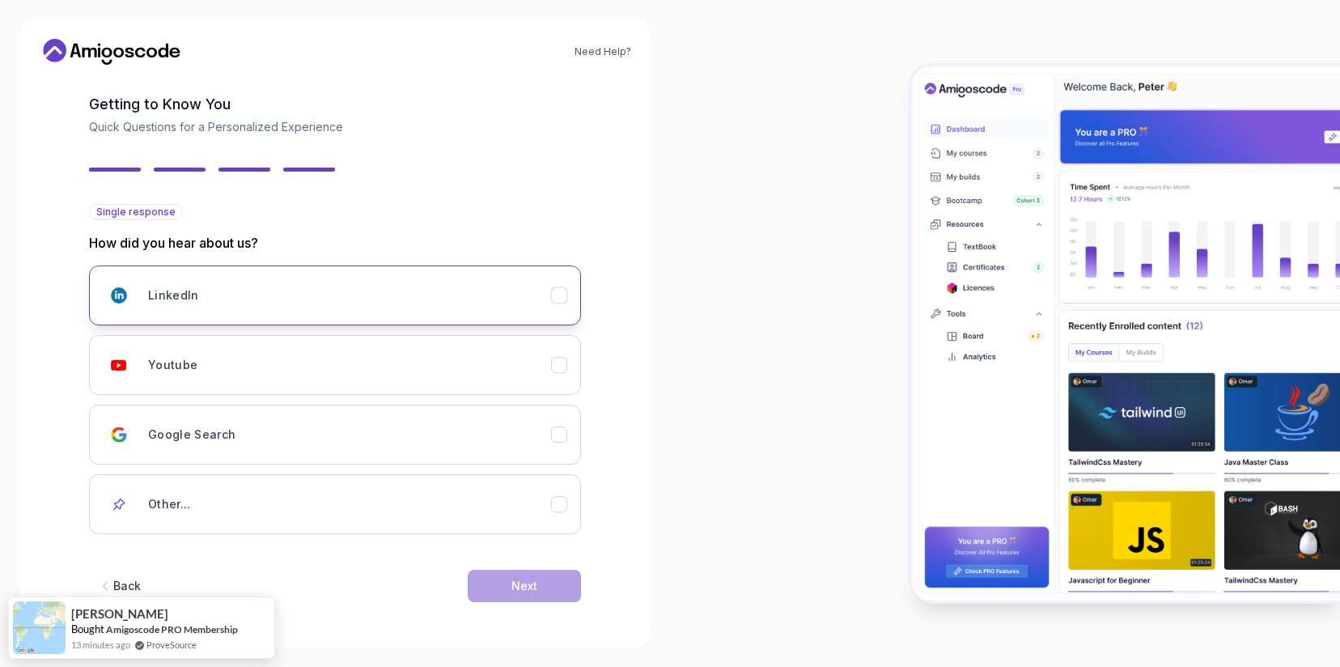
click at [561, 303] on div "LinkedIn" at bounding box center [559, 295] width 17 height 17
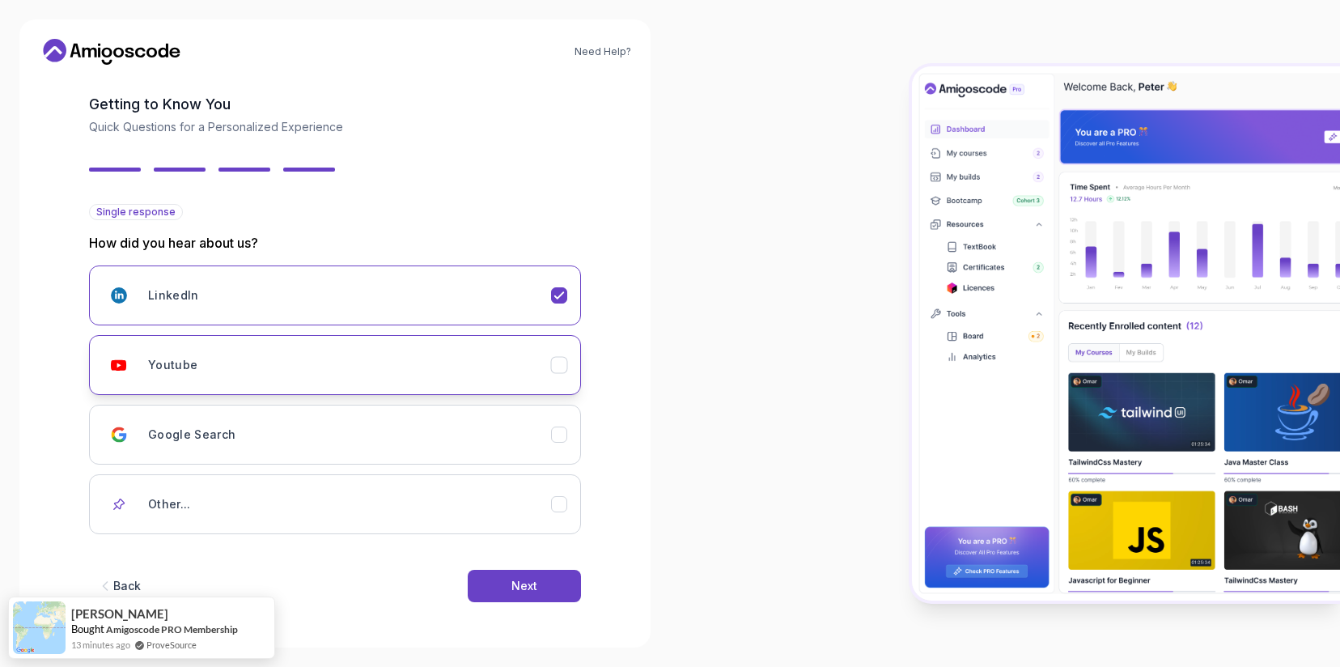
click at [561, 359] on icon "Youtube" at bounding box center [559, 365] width 15 height 15
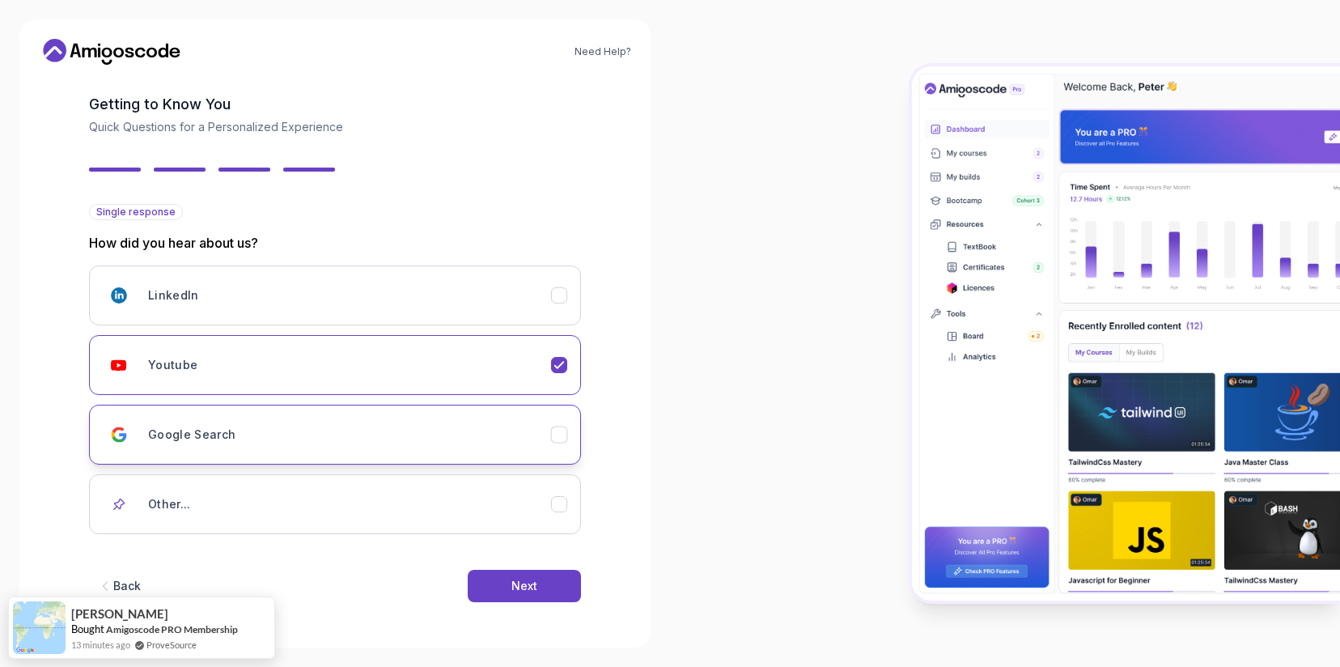
click at [557, 425] on button "Google Search" at bounding box center [335, 435] width 492 height 60
click at [567, 307] on button "LinkedIn" at bounding box center [335, 295] width 492 height 60
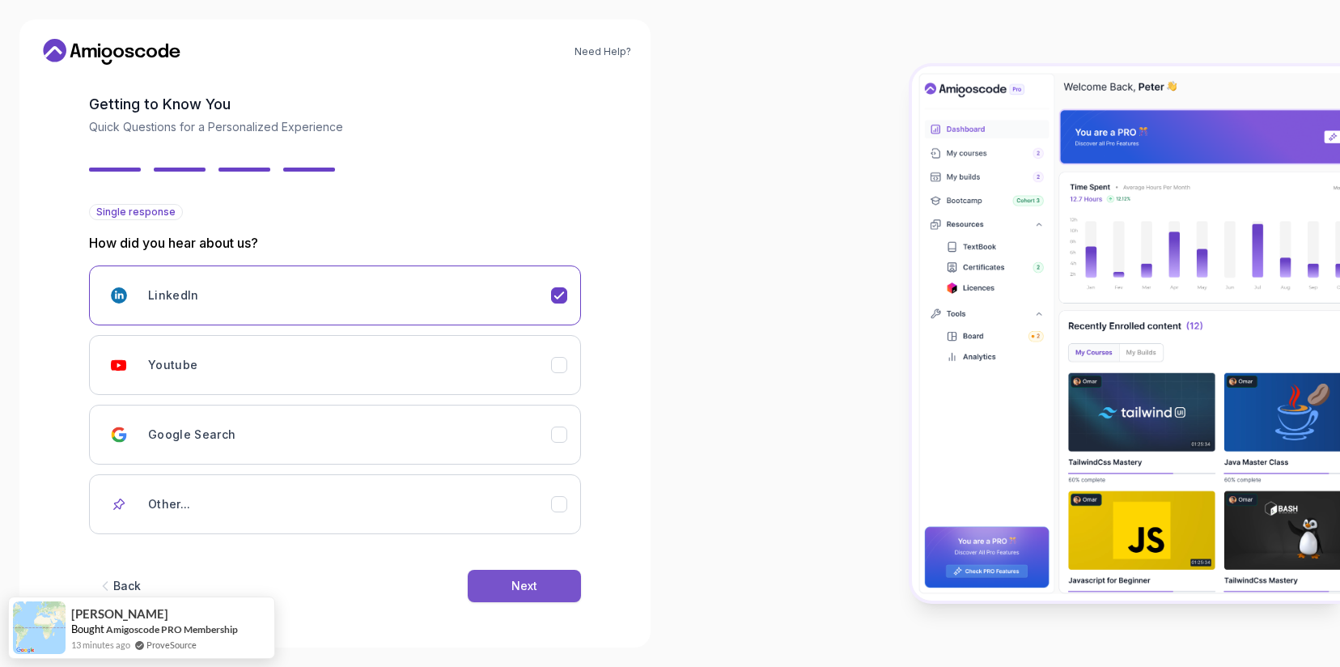
click at [540, 591] on button "Next" at bounding box center [524, 586] width 113 height 32
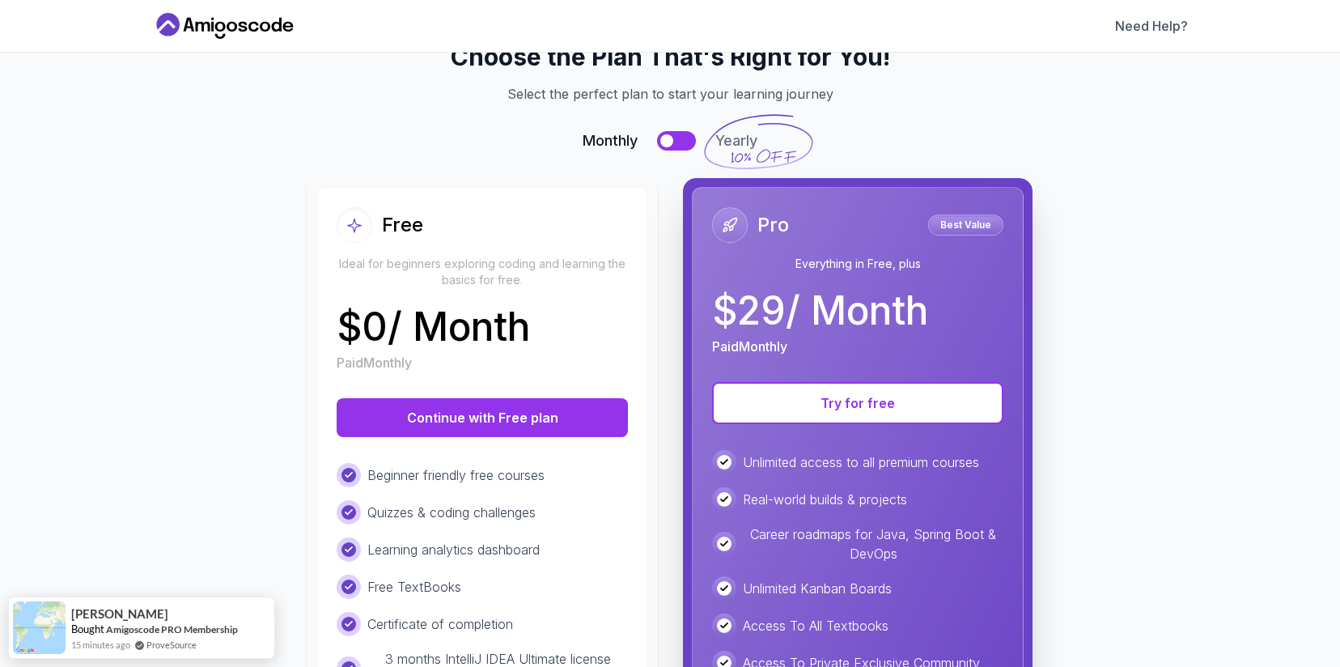
scroll to position [0, 0]
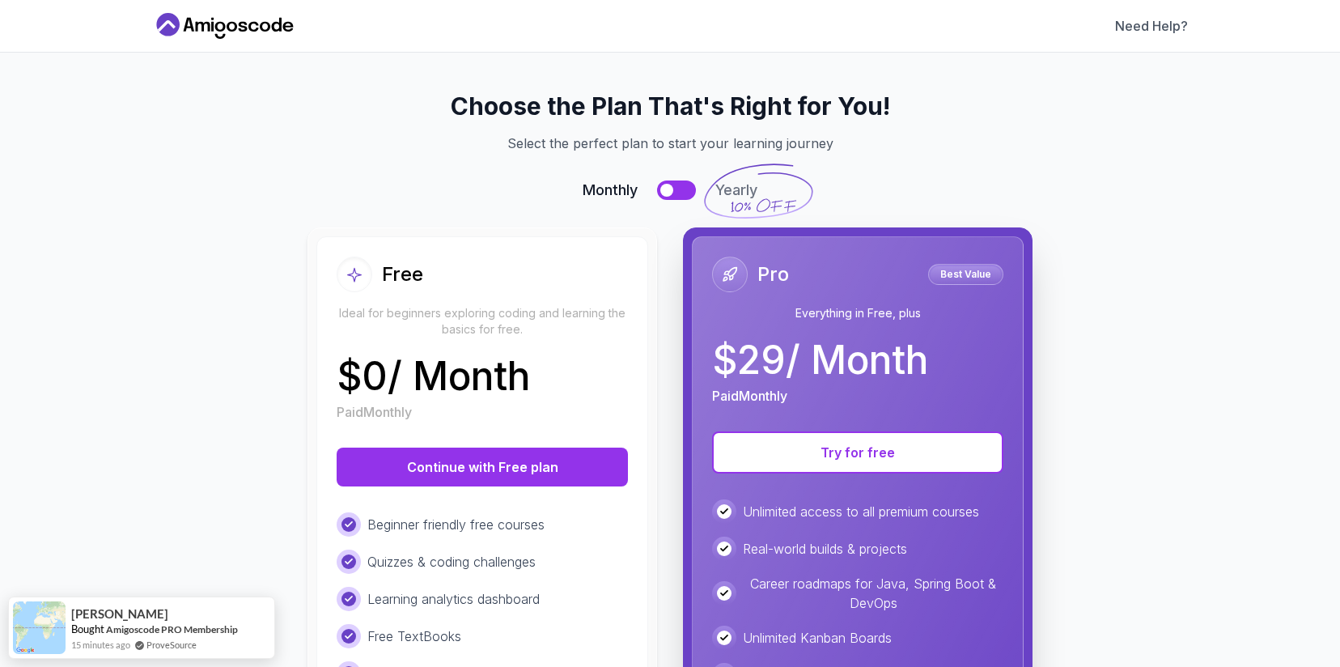
click at [685, 187] on button at bounding box center [676, 189] width 39 height 19
click at [684, 187] on div at bounding box center [686, 190] width 13 height 13
click at [684, 187] on button at bounding box center [676, 189] width 39 height 19
click at [684, 187] on div at bounding box center [686, 190] width 13 height 13
click at [684, 187] on button at bounding box center [676, 189] width 39 height 19
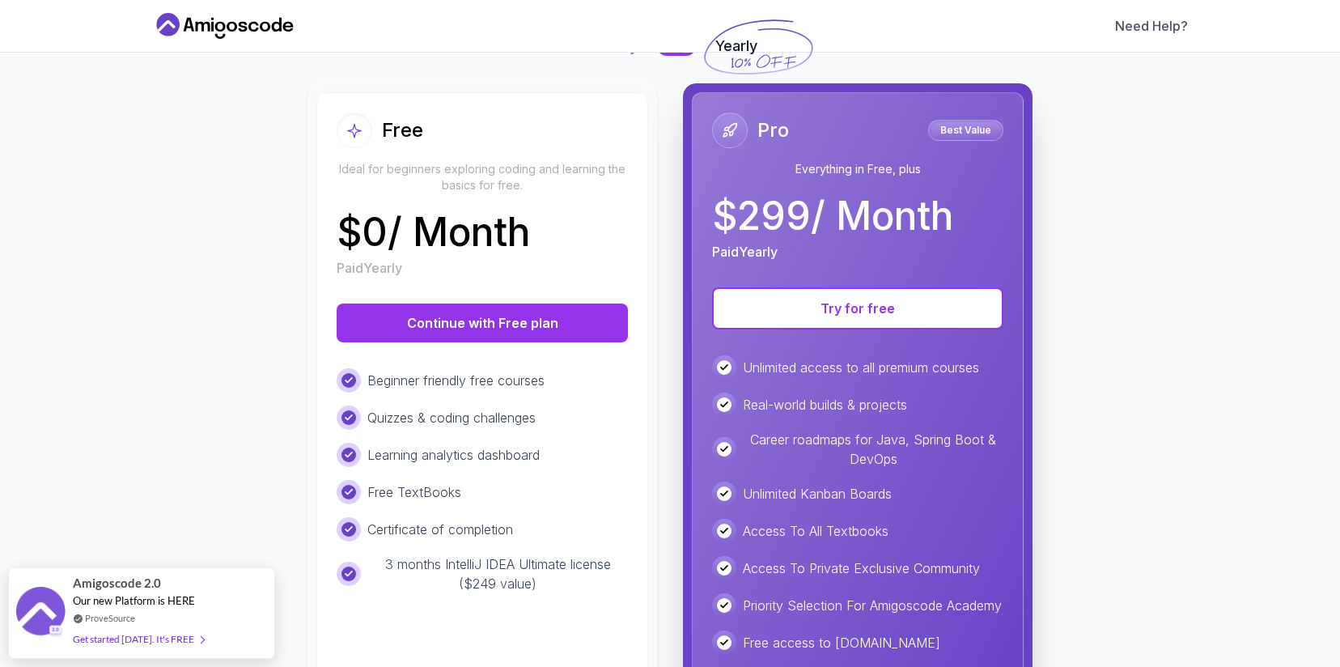
scroll to position [92, 0]
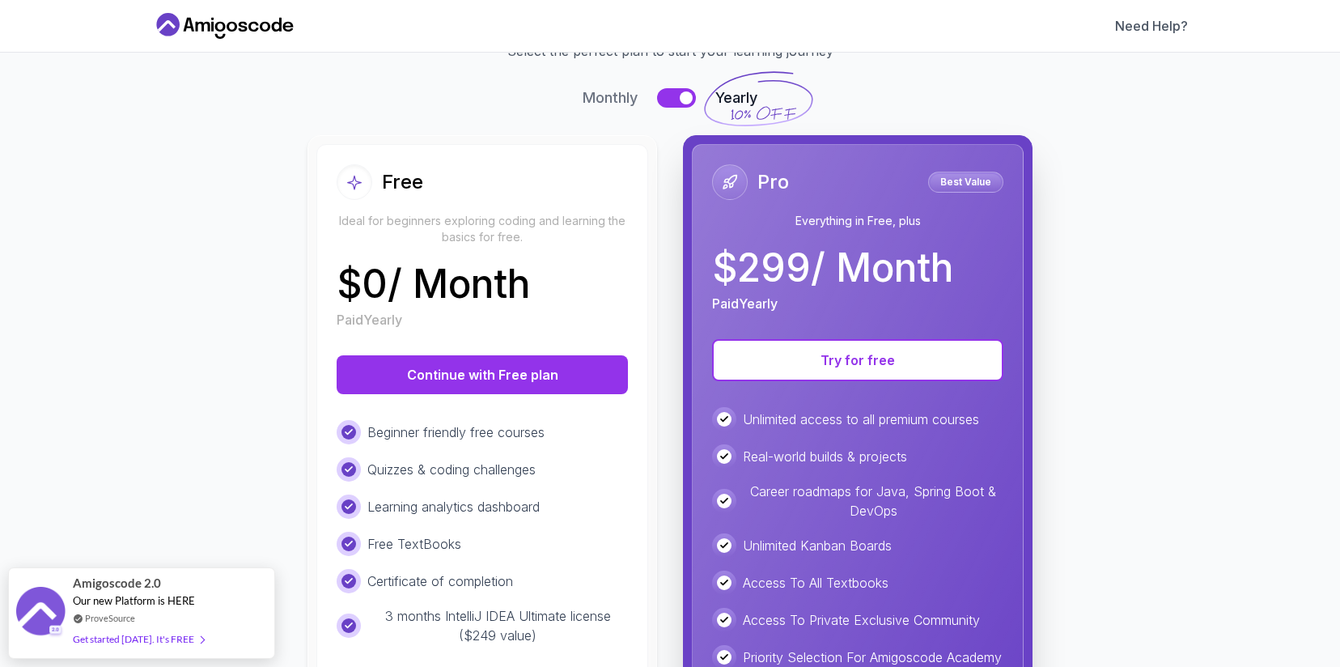
click at [678, 94] on button at bounding box center [676, 97] width 39 height 19
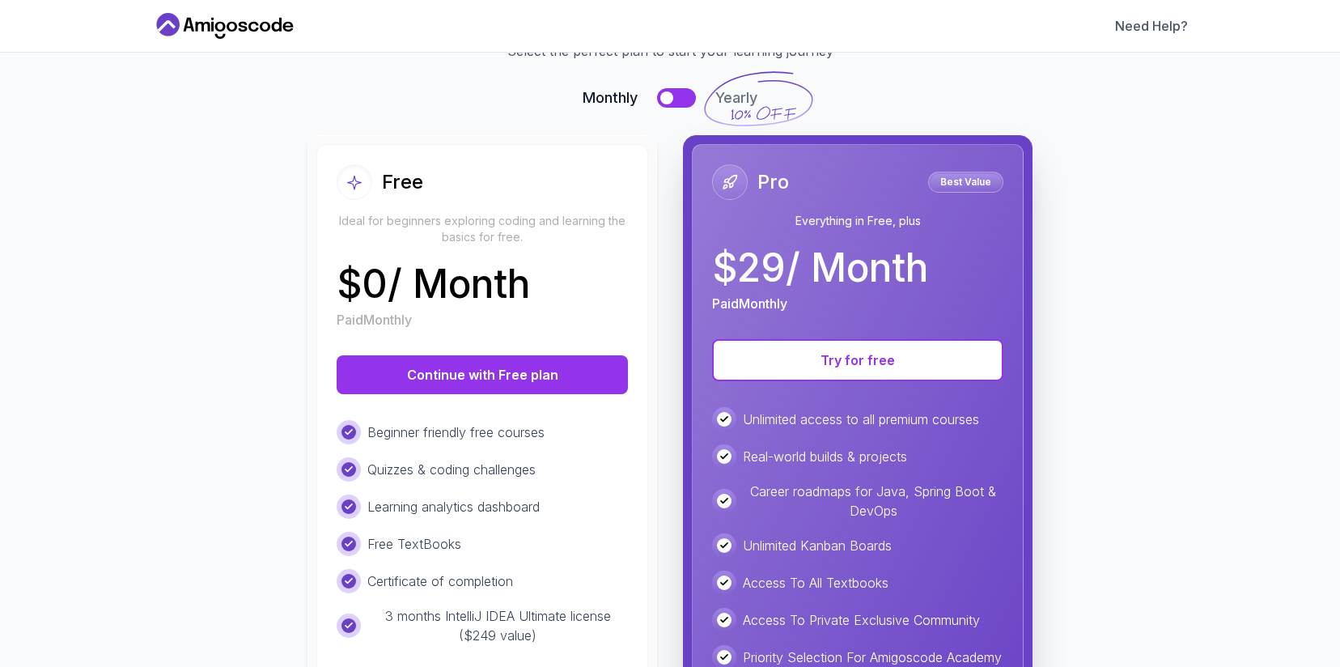
click at [678, 94] on button at bounding box center [676, 97] width 39 height 19
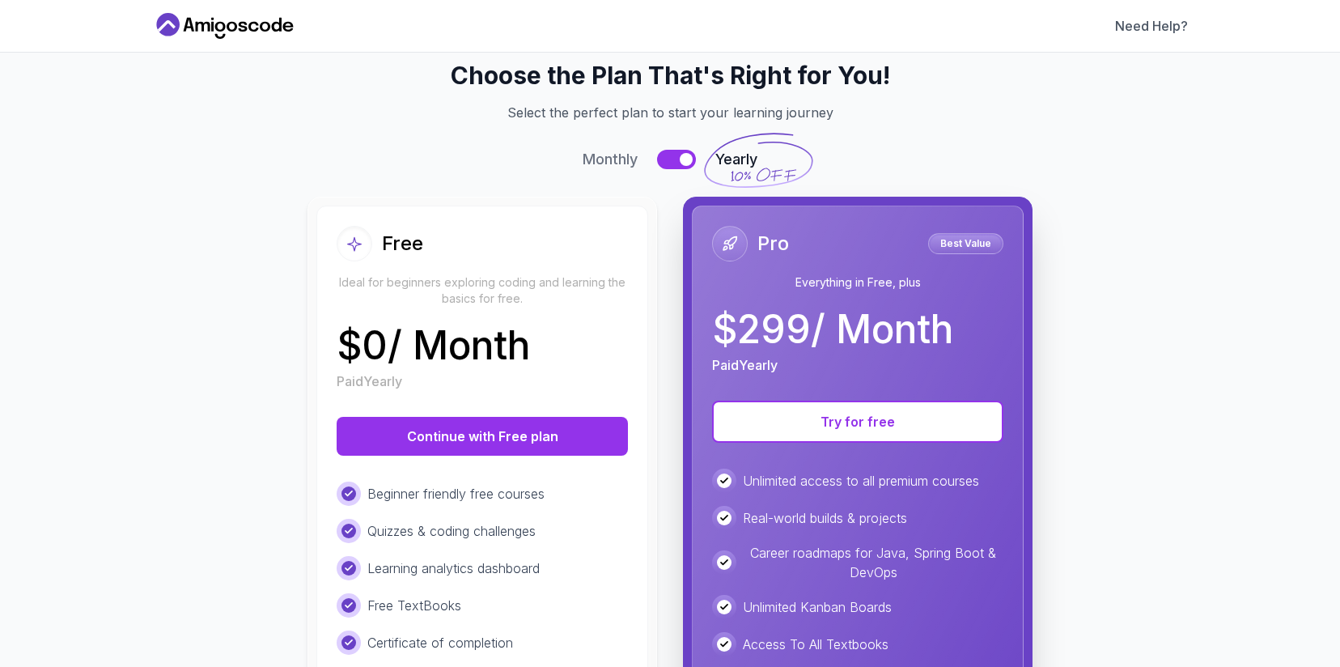
scroll to position [36, 0]
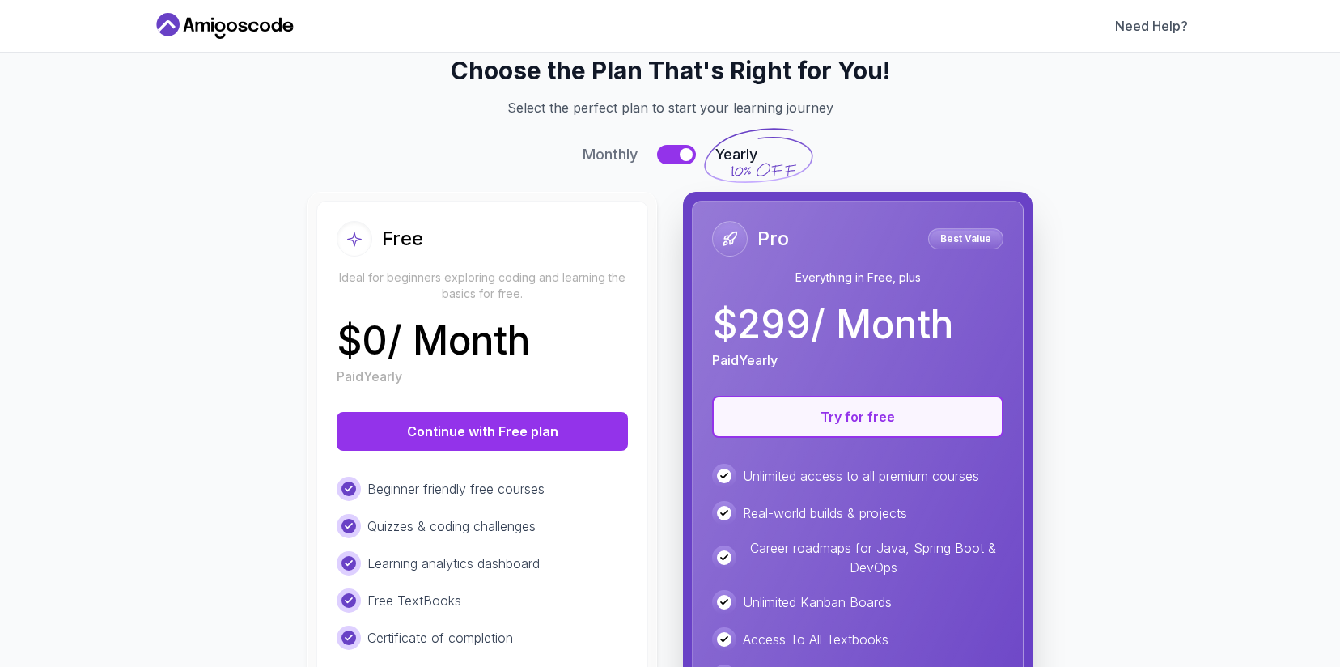
click at [822, 416] on button "Try for free" at bounding box center [857, 417] width 291 height 42
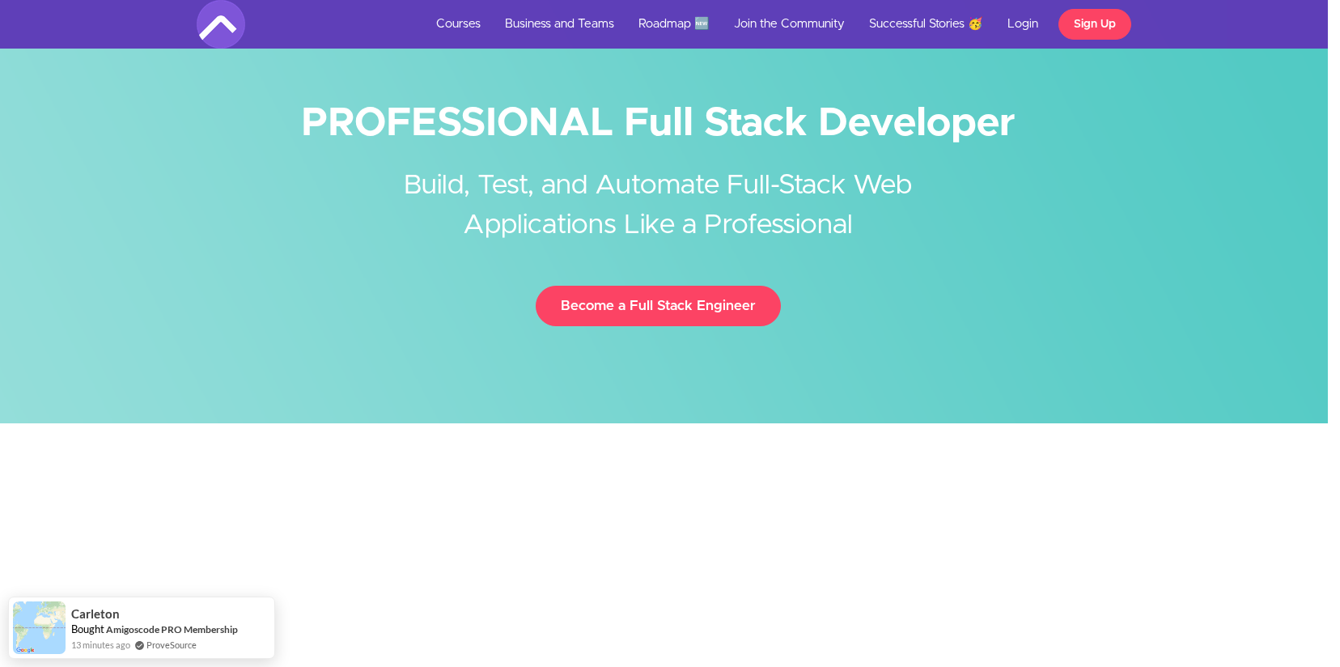
scroll to position [0, 12]
